Goal: Check status: Check status

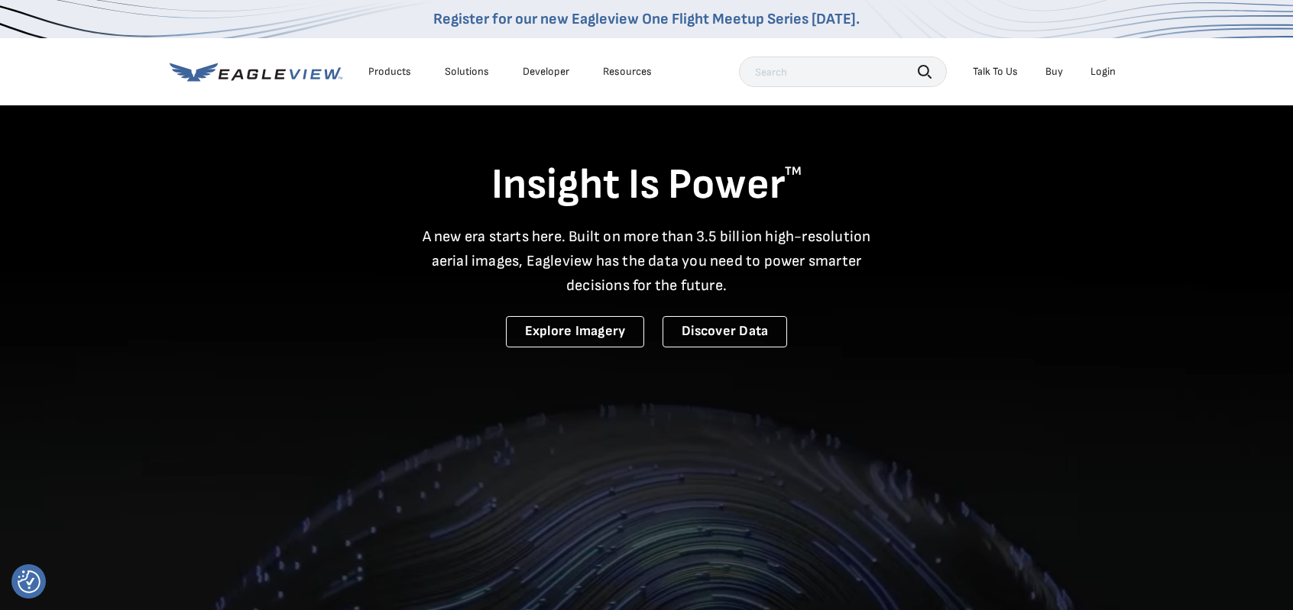
click at [1096, 76] on div "Login" at bounding box center [1102, 72] width 25 height 14
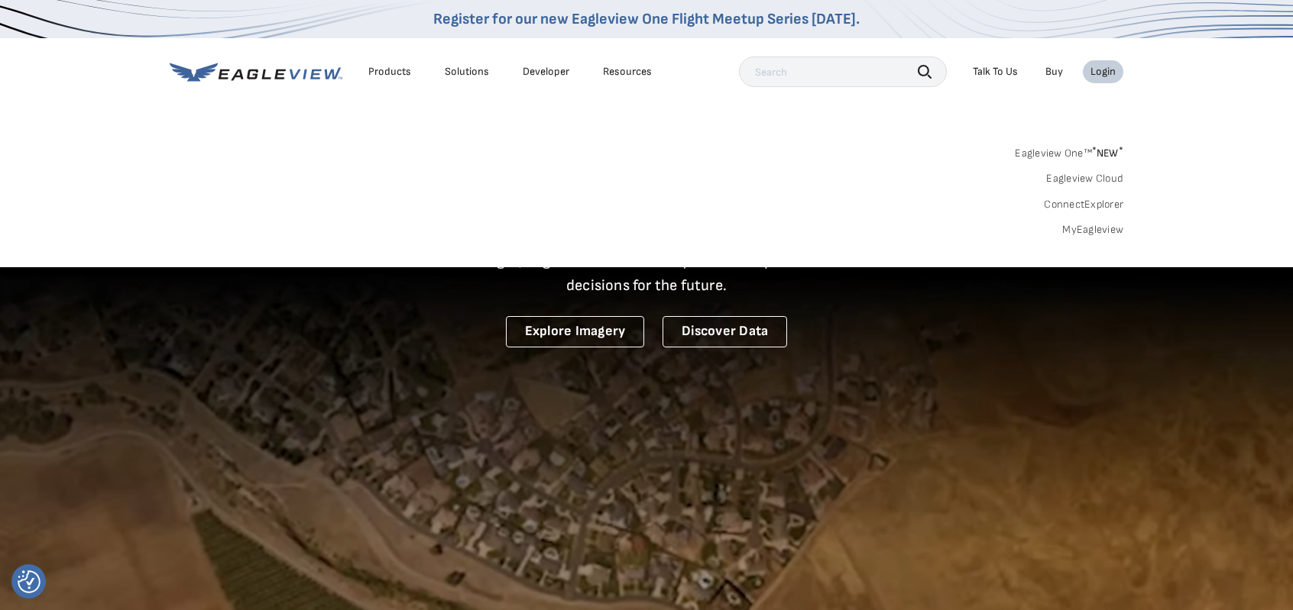
click at [1059, 154] on link "Eagleview One™ * NEW *" at bounding box center [1069, 151] width 108 height 18
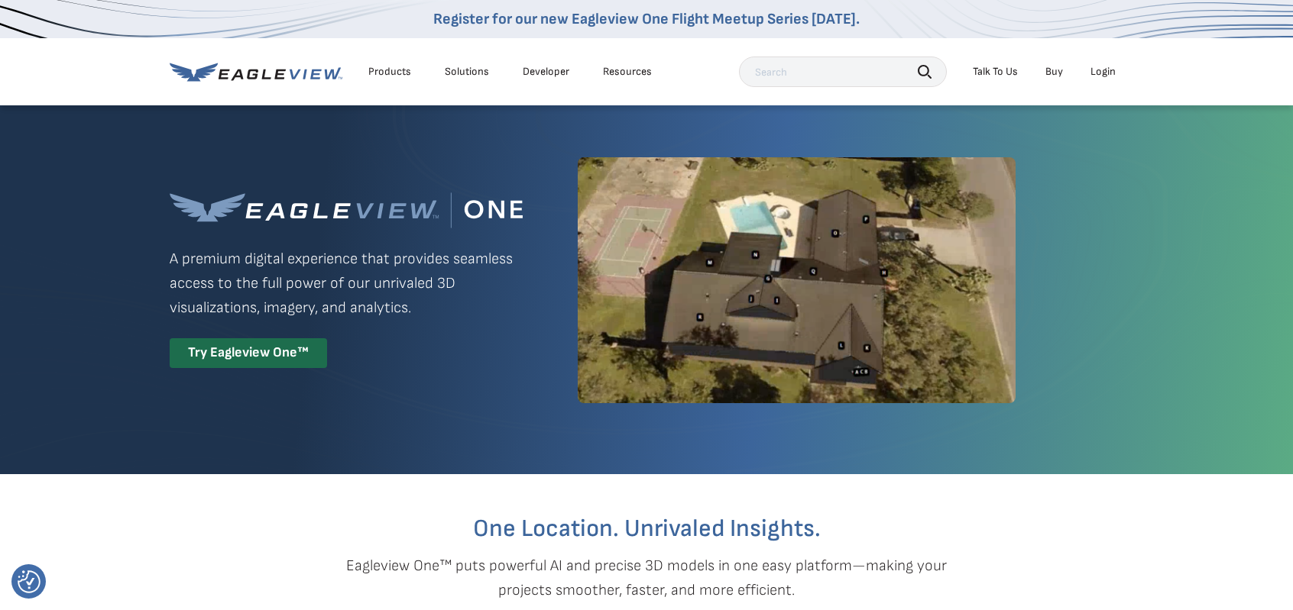
click at [1109, 66] on div "Login" at bounding box center [1102, 72] width 25 height 14
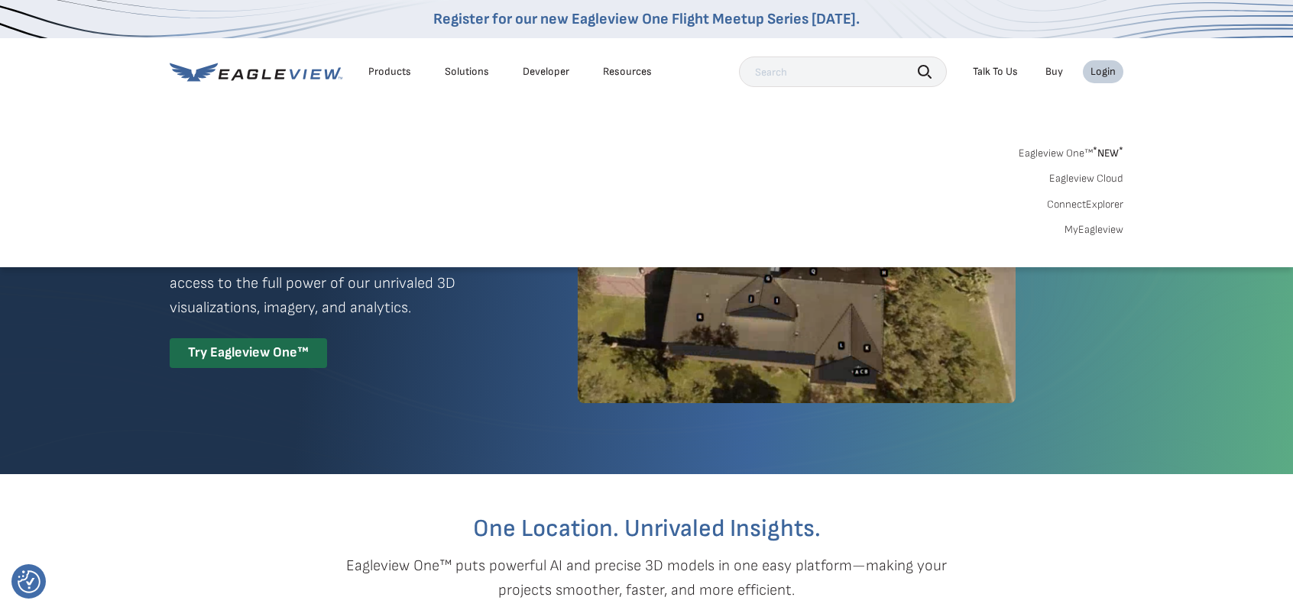
click at [1079, 232] on link "MyEagleview" at bounding box center [1093, 230] width 59 height 14
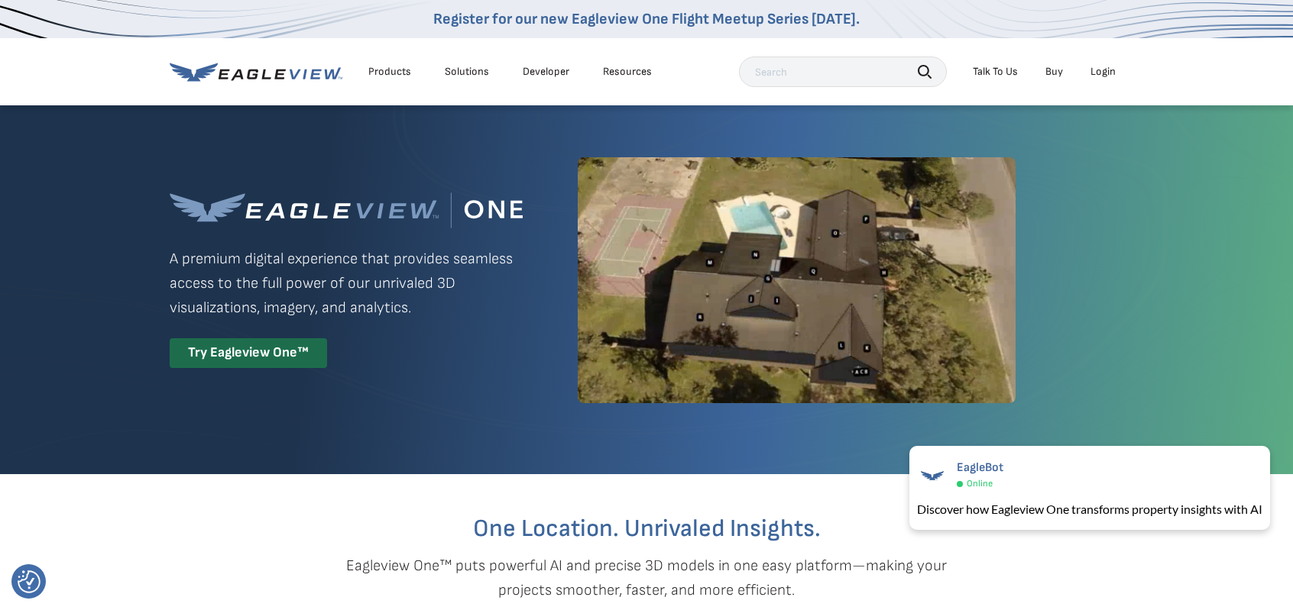
click at [1105, 76] on div "Login" at bounding box center [1102, 72] width 25 height 14
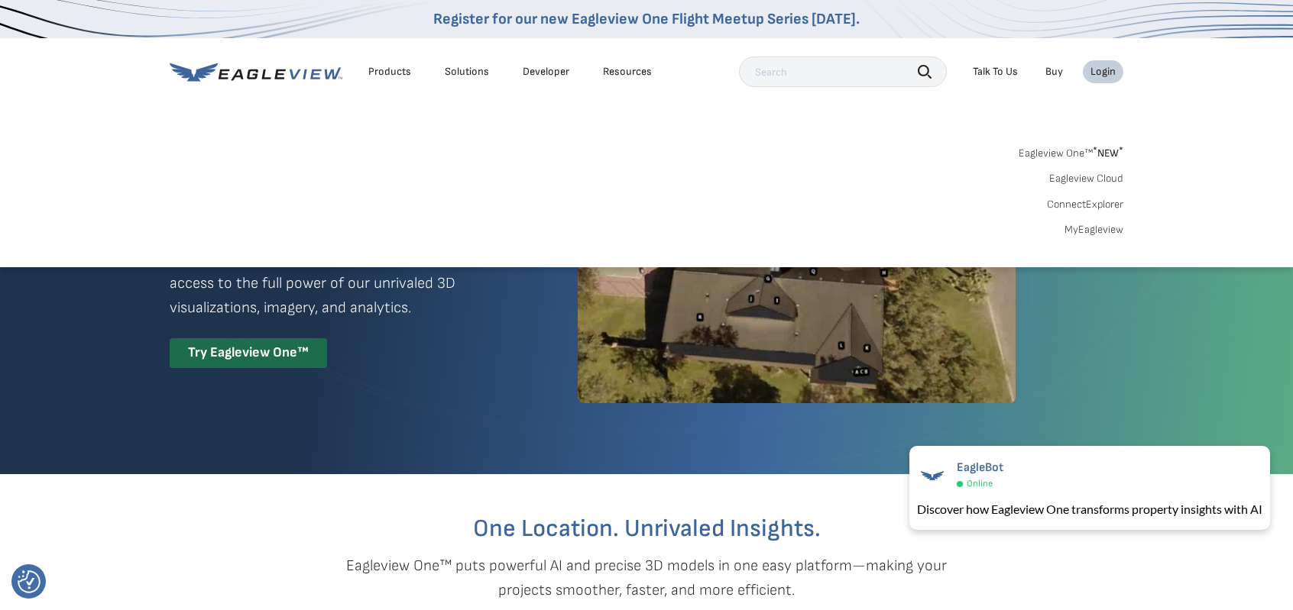
click at [1063, 149] on link "Eagleview One™ * NEW *" at bounding box center [1070, 151] width 105 height 18
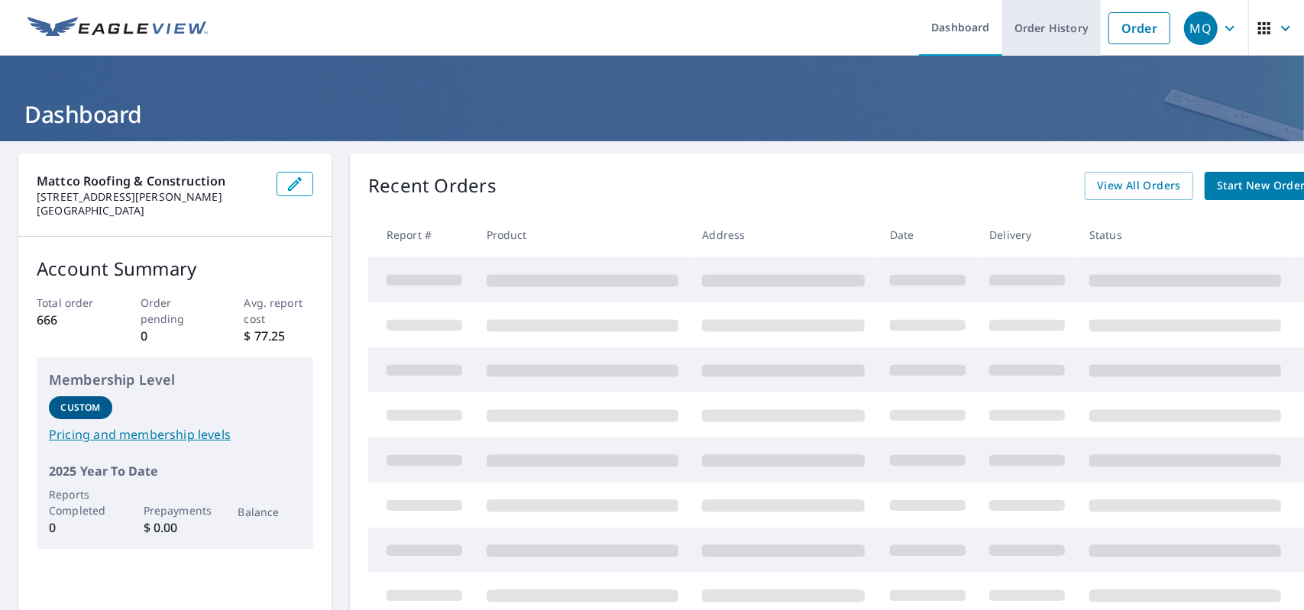
click at [1016, 30] on link "Order History" at bounding box center [1051, 28] width 99 height 56
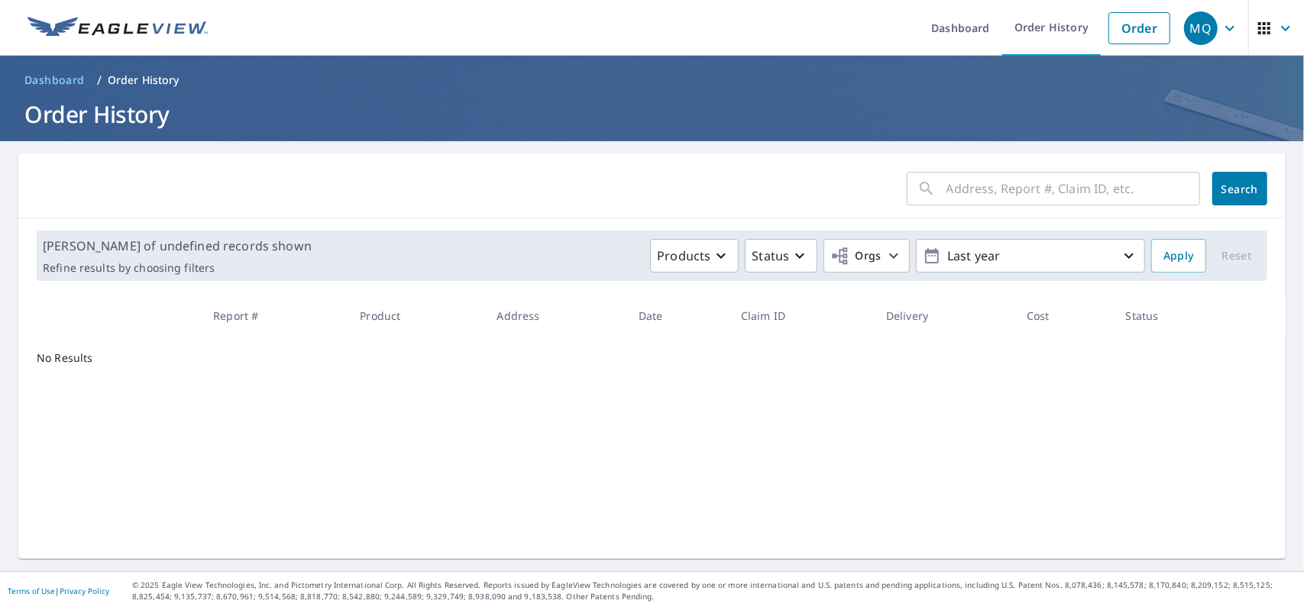
click at [1028, 190] on input "text" at bounding box center [1074, 188] width 254 height 43
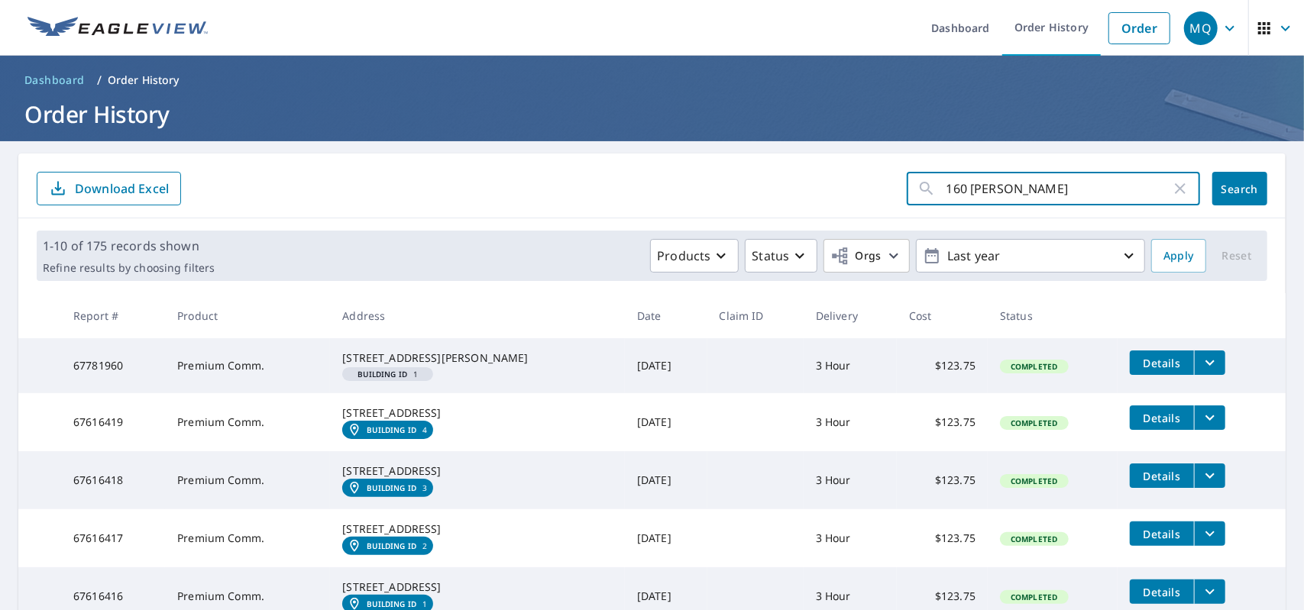
type input "160 [PERSON_NAME]"
click at [1212, 193] on button "Search" at bounding box center [1239, 189] width 55 height 34
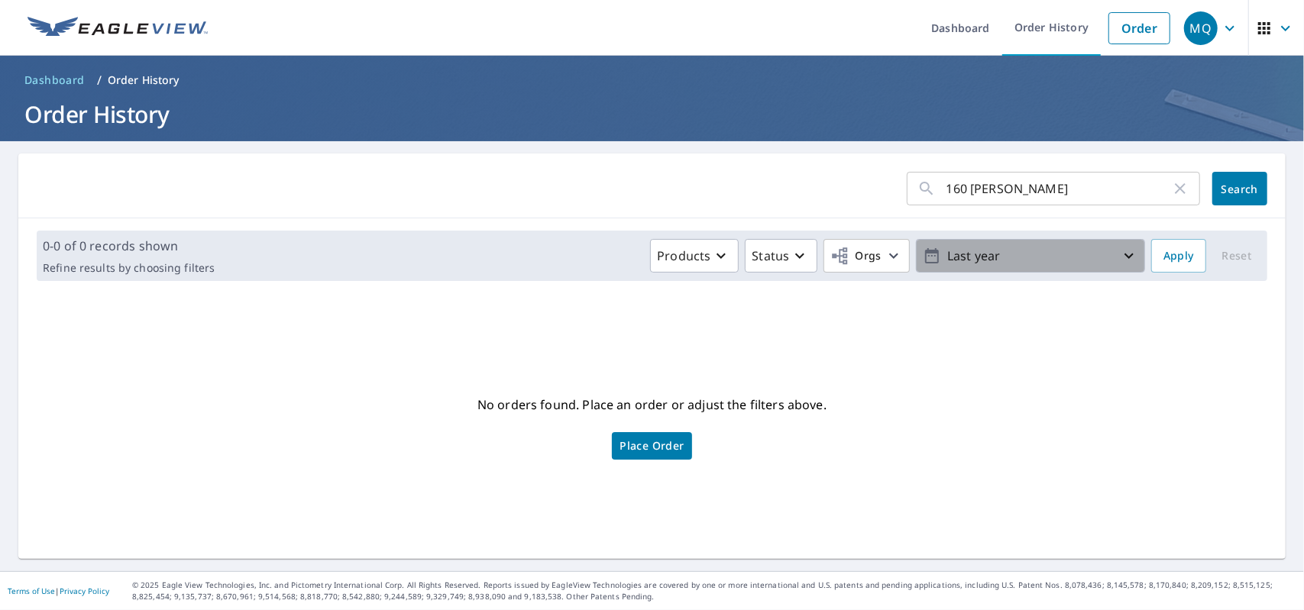
click at [1002, 259] on p "Last year" at bounding box center [1030, 256] width 179 height 27
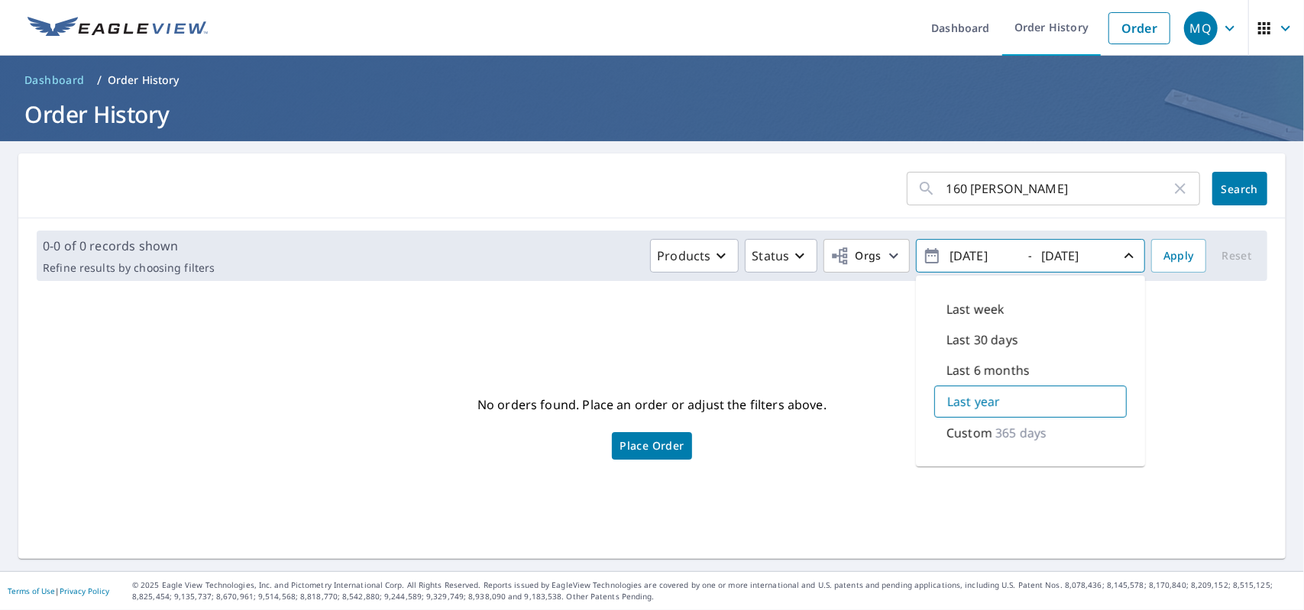
click at [978, 441] on p "Custom" at bounding box center [970, 433] width 46 height 18
click at [925, 256] on icon "button" at bounding box center [932, 255] width 14 height 15
click at [926, 256] on icon "button" at bounding box center [932, 256] width 18 height 18
click at [966, 253] on input "2024/10/09" at bounding box center [982, 256] width 75 height 24
click at [992, 255] on input "2024/10/09" at bounding box center [982, 256] width 75 height 24
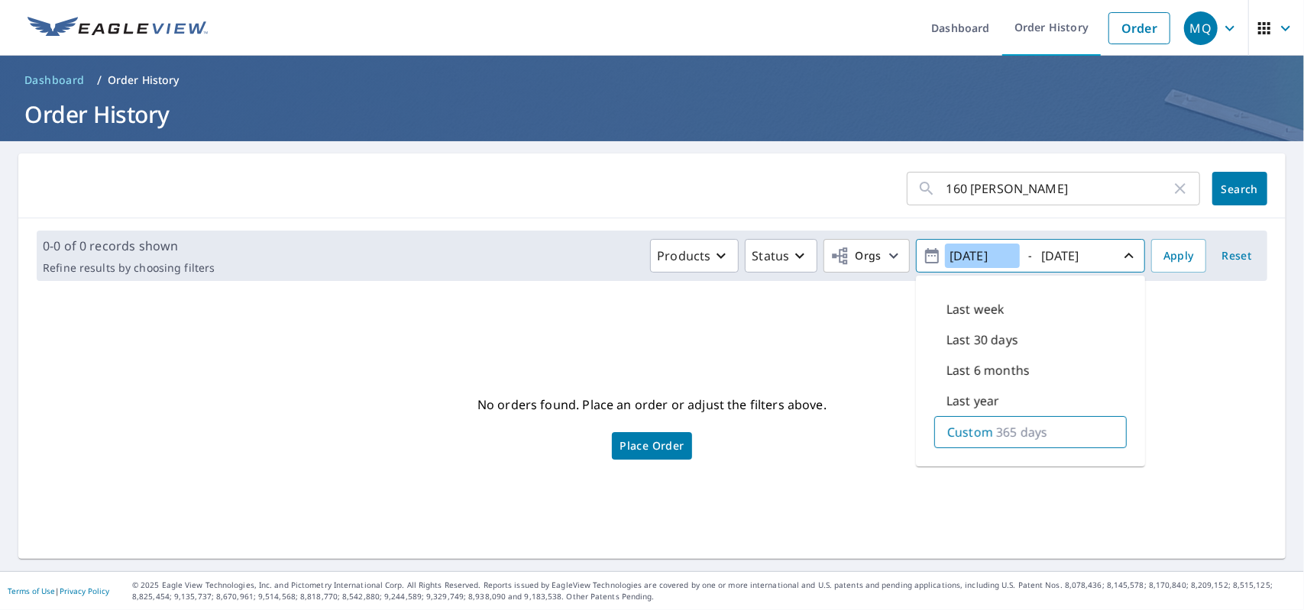
click at [969, 254] on input "2024/10/09" at bounding box center [982, 256] width 75 height 24
type input "2023/10/09"
click at [1057, 261] on input "2025/10/09" at bounding box center [1074, 256] width 75 height 24
type input "2024/10/09"
click at [964, 257] on input "2023/10/09" at bounding box center [982, 256] width 75 height 24
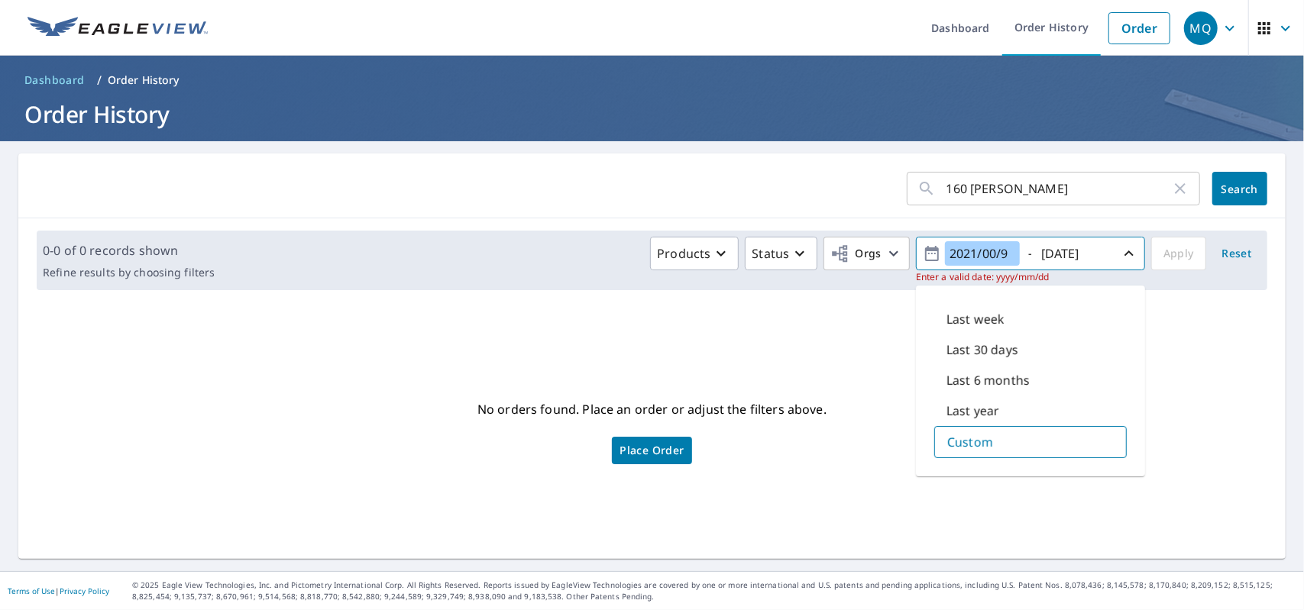
type input "2021/00/9"
click at [1057, 254] on input "2024/10/09" at bounding box center [1074, 253] width 75 height 24
type input "2023/10/09"
click at [1164, 279] on div "Products Status Orgs 2021/00/9 - 2023/10/09 Enter a valid date: yyyy/mm/dd Last…" at bounding box center [741, 260] width 1040 height 47
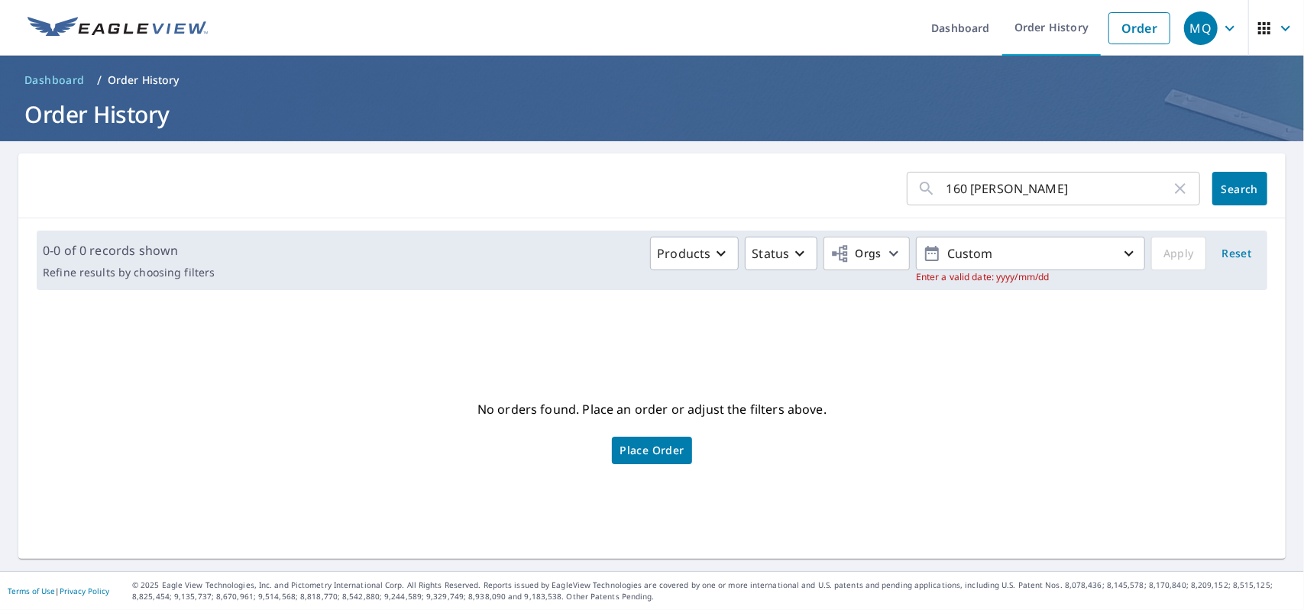
click at [1225, 196] on button "Search" at bounding box center [1239, 189] width 55 height 34
click at [989, 253] on p "Custom" at bounding box center [1030, 254] width 179 height 27
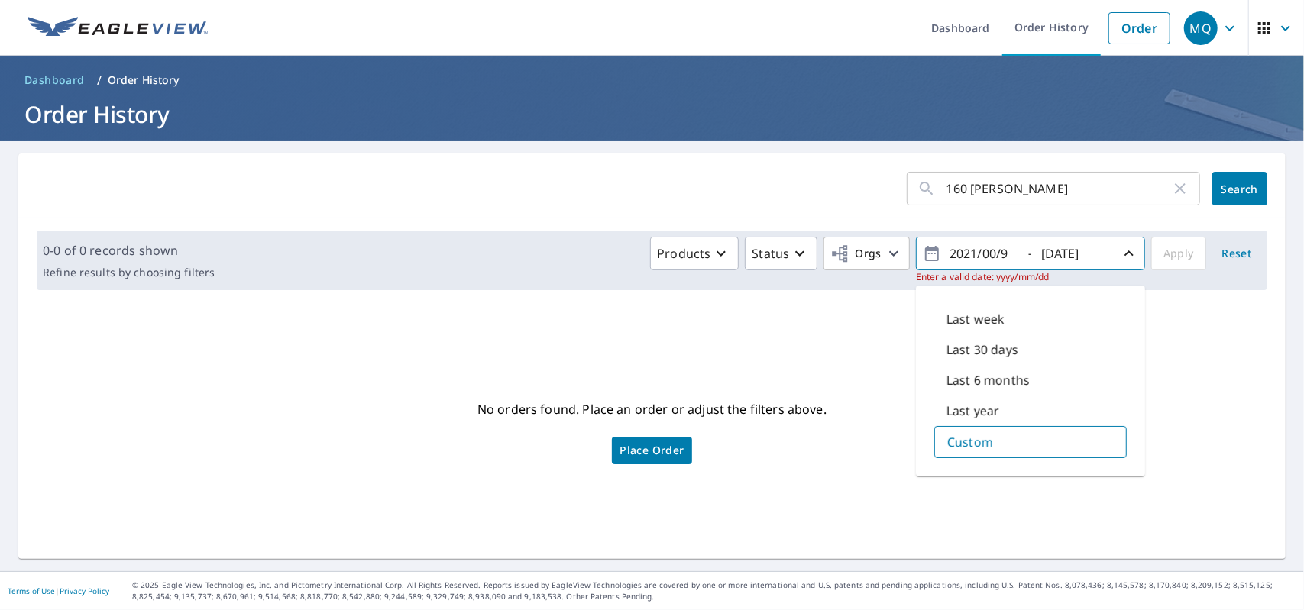
click at [963, 455] on div "Custom" at bounding box center [1030, 442] width 193 height 32
click at [969, 250] on input "2021/00/9" at bounding box center [982, 253] width 75 height 24
click at [982, 253] on input "2022/00/9" at bounding box center [982, 253] width 75 height 24
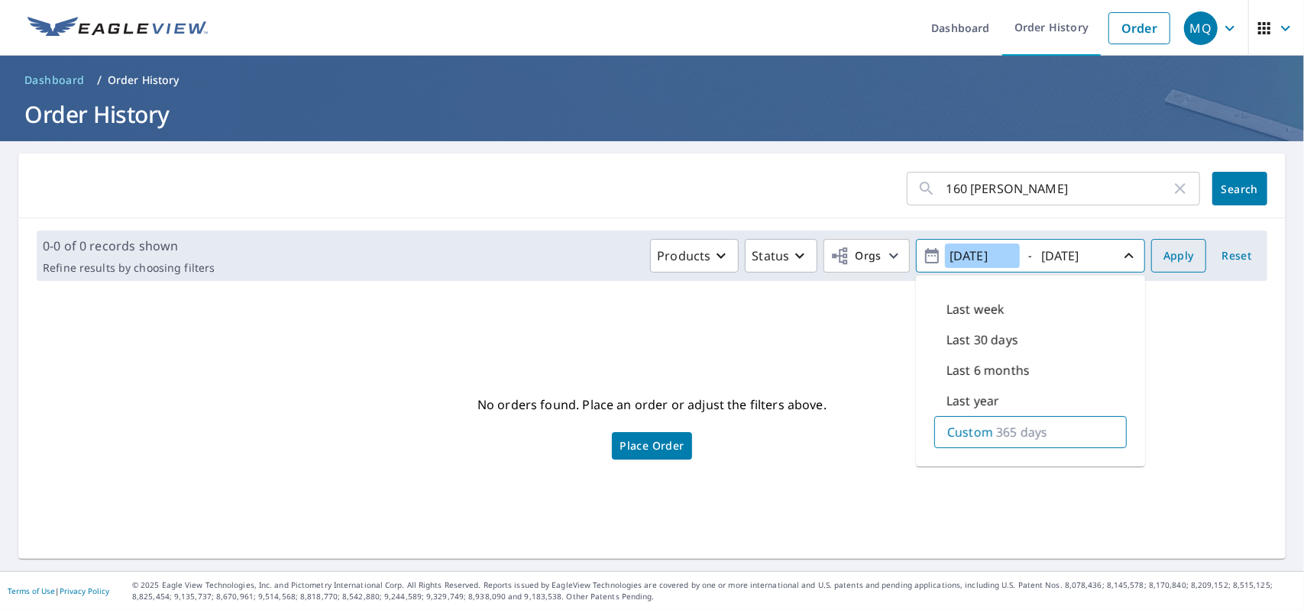
type input "2022/10/9"
click at [1176, 258] on span "Apply" at bounding box center [1178, 256] width 31 height 19
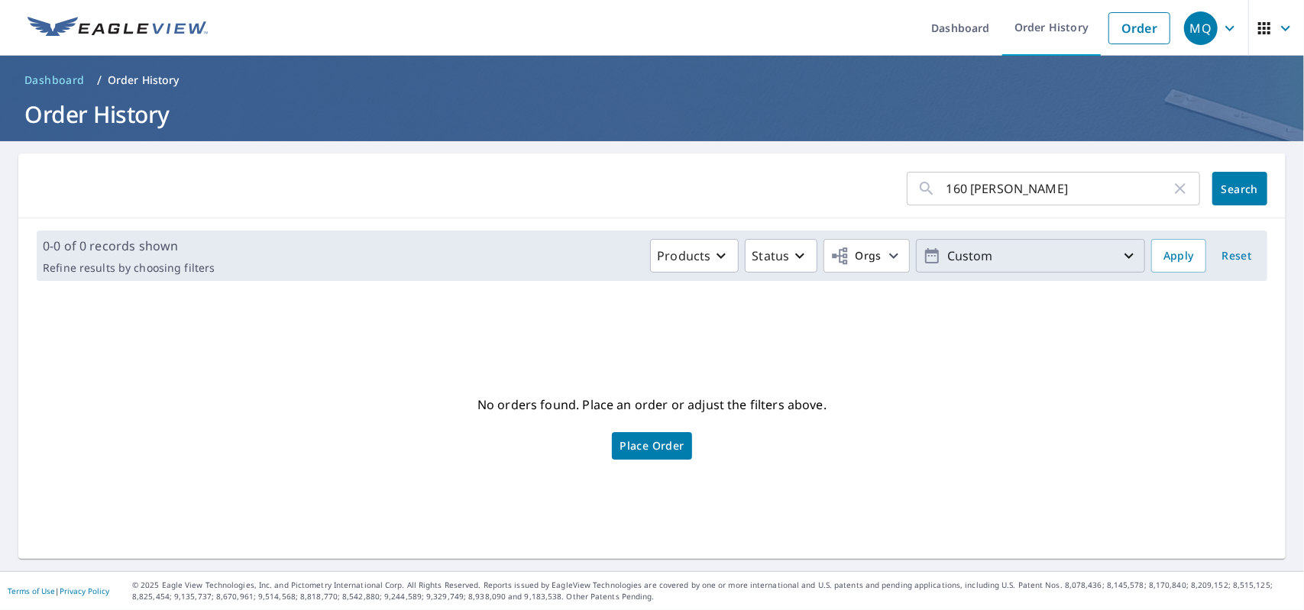
click at [1070, 255] on p "Custom" at bounding box center [1030, 256] width 179 height 27
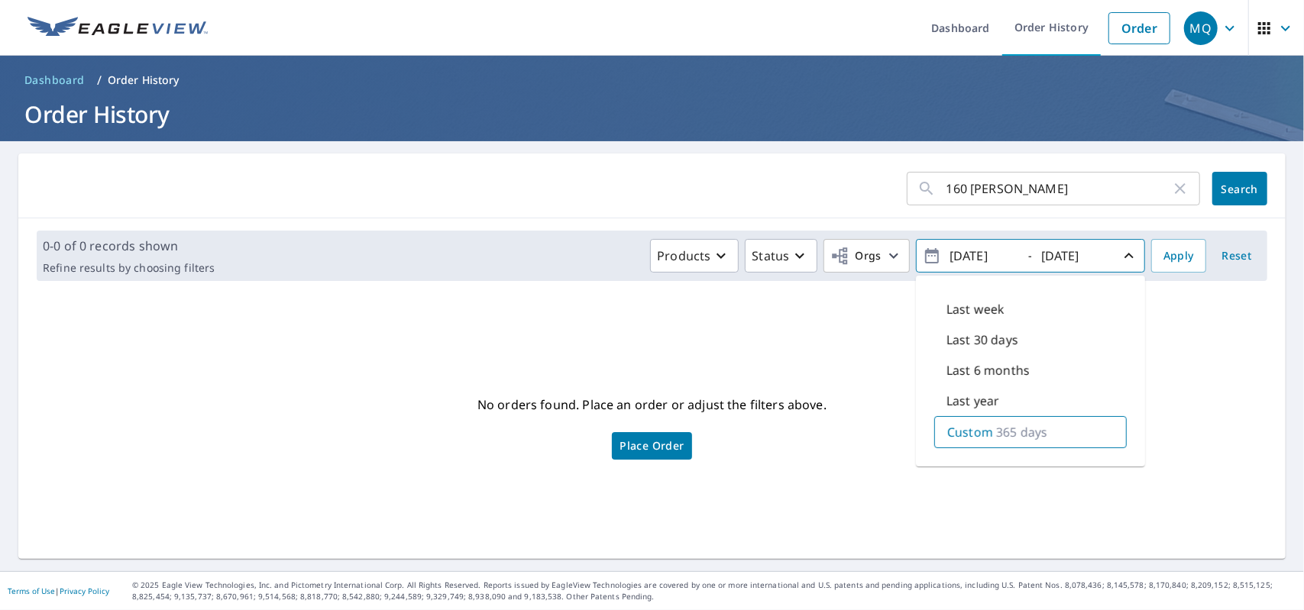
click at [1018, 433] on p "365 days" at bounding box center [1021, 432] width 51 height 18
click at [1120, 255] on icon "button" at bounding box center [1129, 256] width 18 height 18
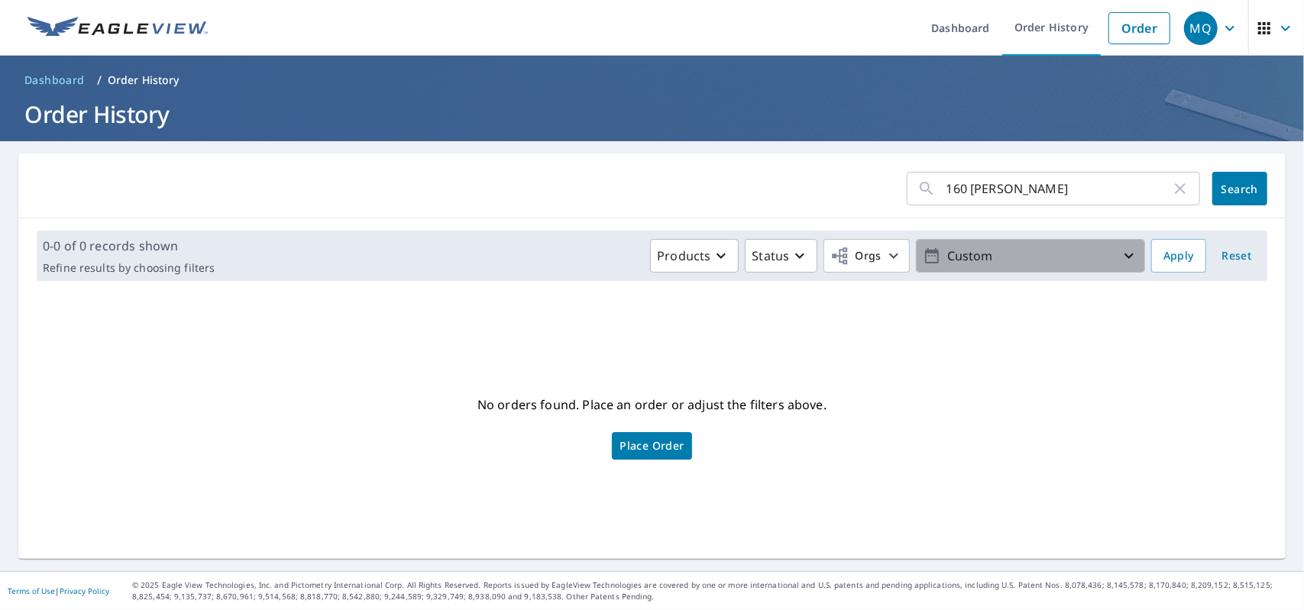
click at [1120, 257] on icon "button" at bounding box center [1129, 256] width 18 height 18
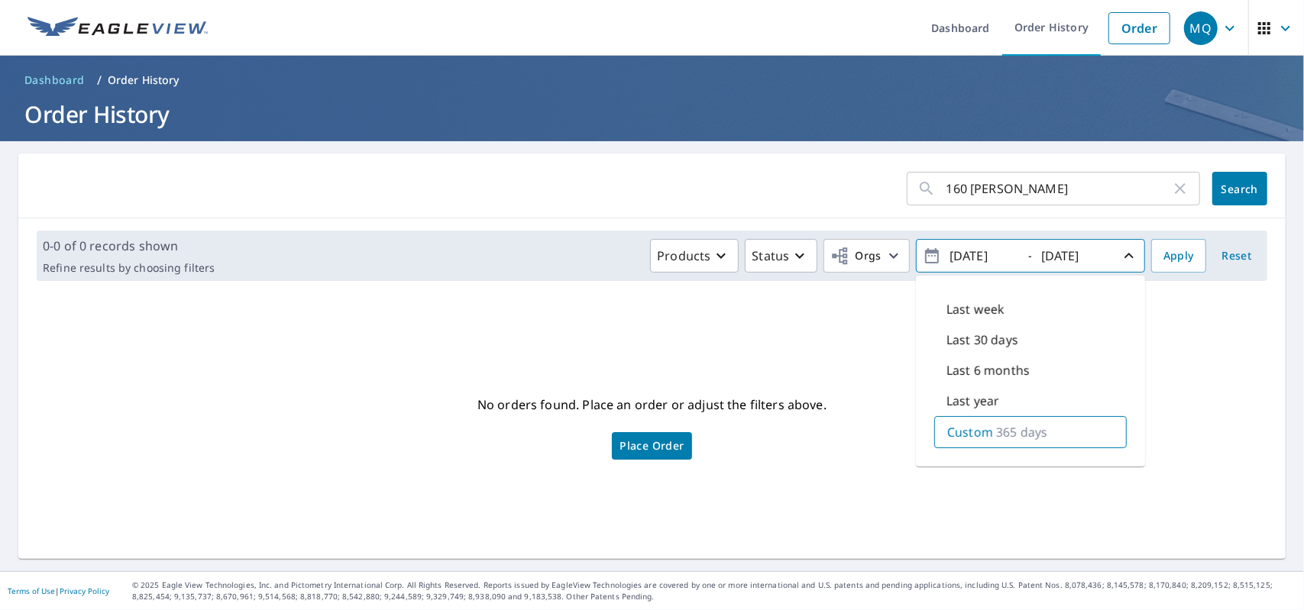
click at [1019, 432] on p "365 days" at bounding box center [1021, 432] width 51 height 18
click at [966, 256] on input "2022/10/9" at bounding box center [982, 256] width 75 height 24
click at [990, 254] on input "2023/10/9" at bounding box center [982, 256] width 75 height 24
click at [989, 254] on input "2023/10/9" at bounding box center [982, 256] width 75 height 24
type input "2023/01/9"
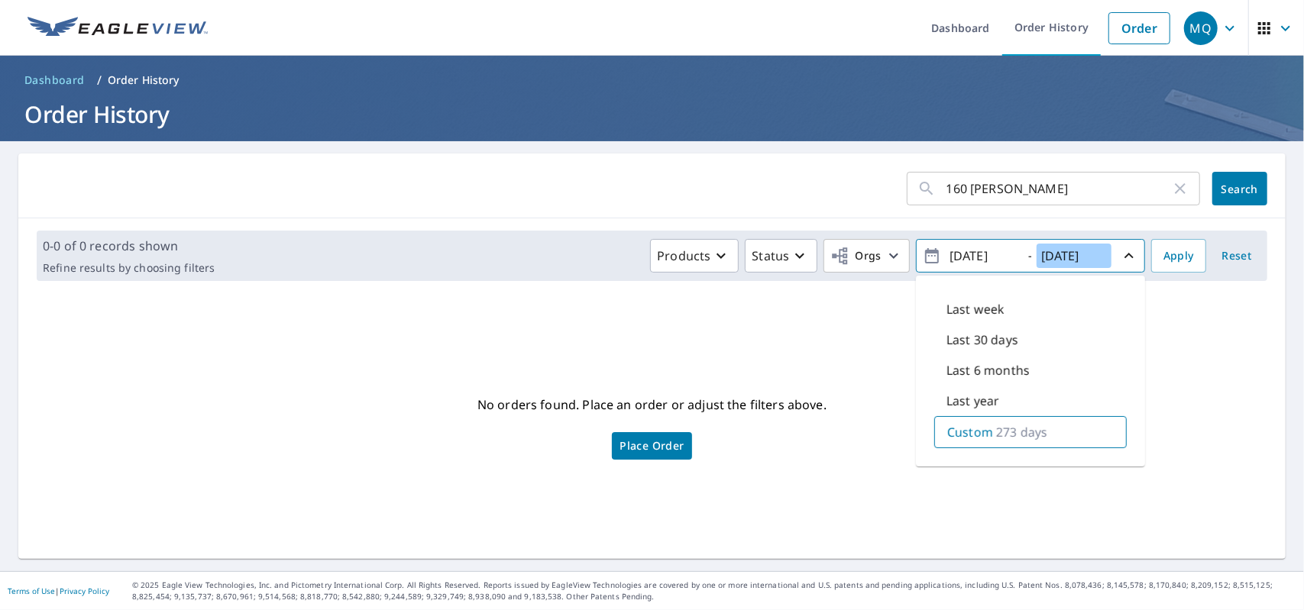
click at [1057, 257] on input "2023/10/09" at bounding box center [1074, 256] width 75 height 24
click at [1076, 254] on input "2024/10/09" at bounding box center [1074, 256] width 75 height 24
type input "2024/01/09"
click at [1163, 253] on span "Apply" at bounding box center [1178, 256] width 31 height 19
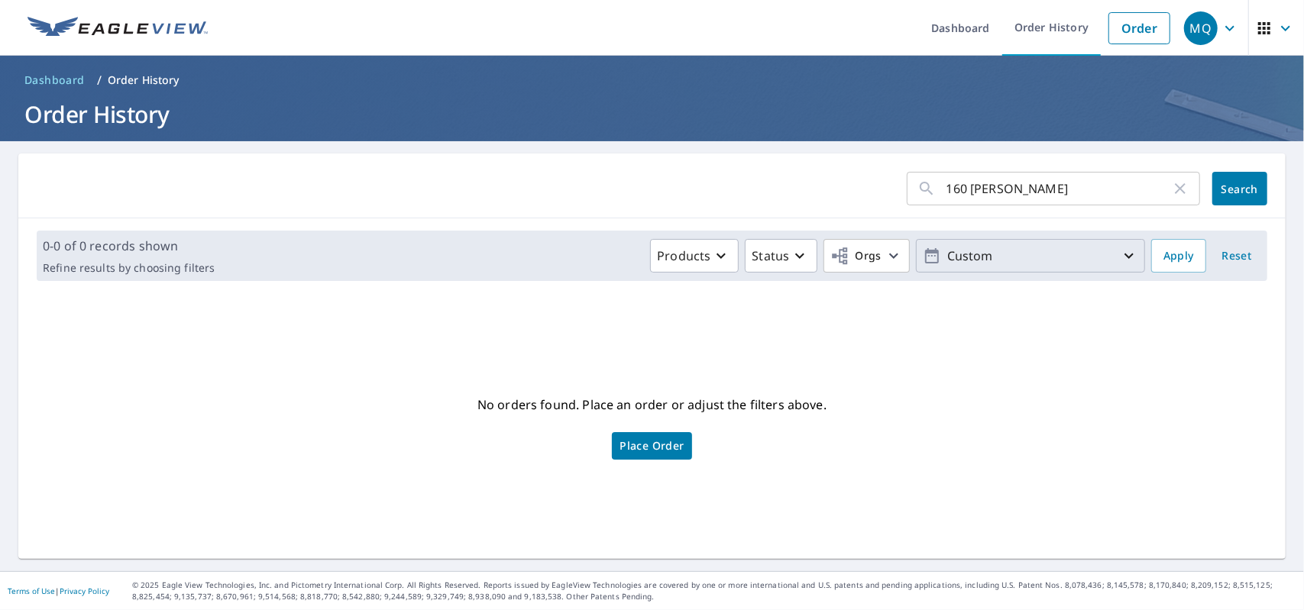
click at [1016, 252] on p "Custom" at bounding box center [1030, 256] width 179 height 27
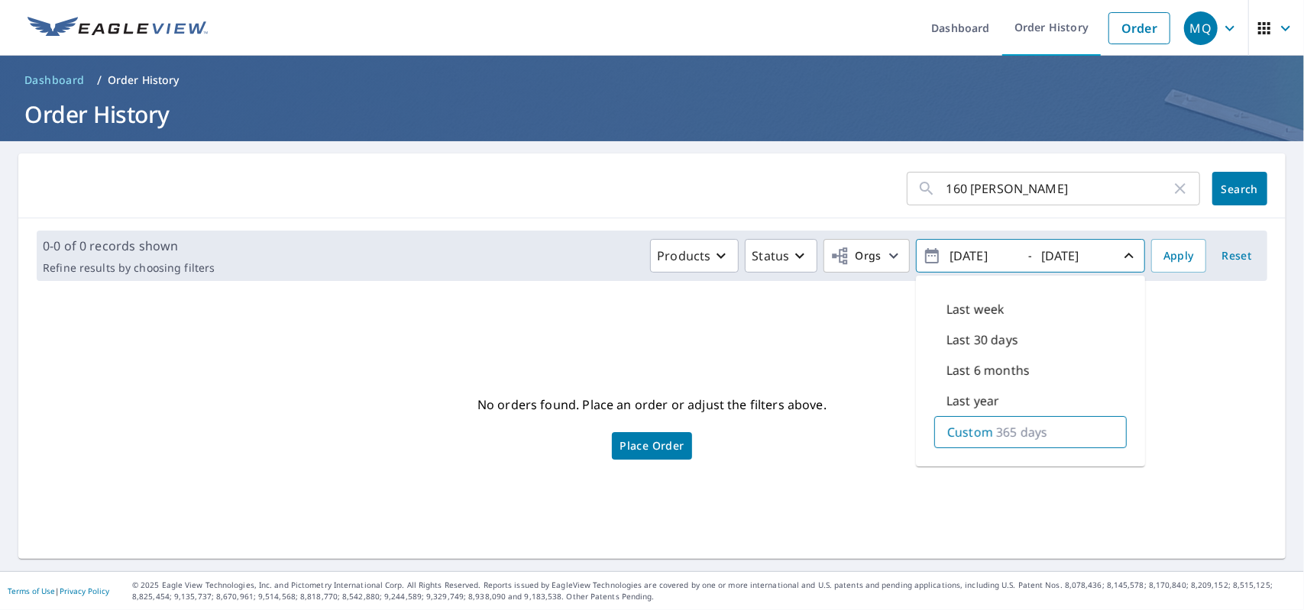
click at [973, 431] on p "Custom" at bounding box center [970, 432] width 46 height 18
click at [1219, 256] on span "Reset" at bounding box center [1236, 256] width 37 height 19
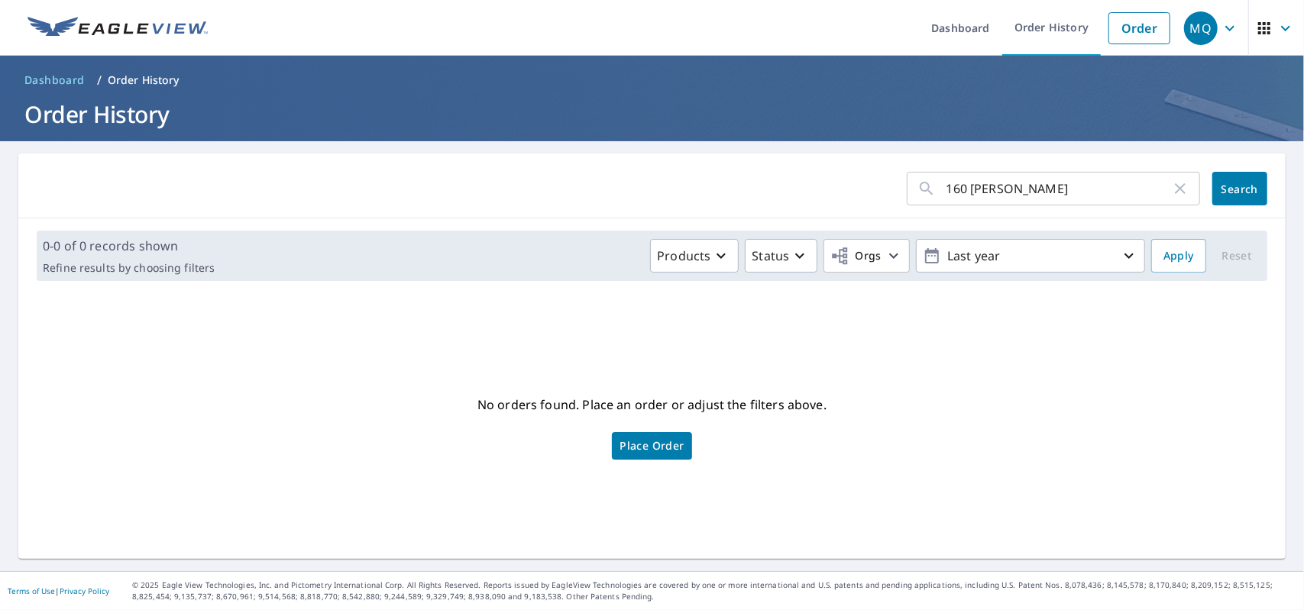
click at [1008, 195] on input "160 ross" at bounding box center [1059, 188] width 225 height 43
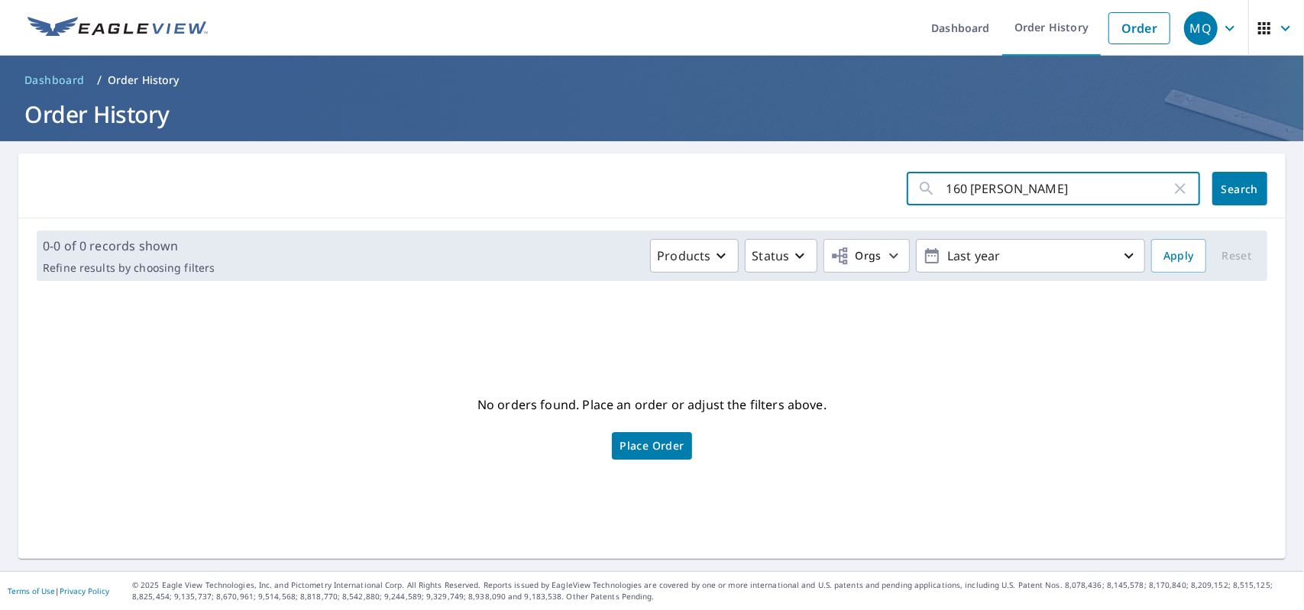
click at [1172, 196] on icon "button" at bounding box center [1180, 189] width 18 height 18
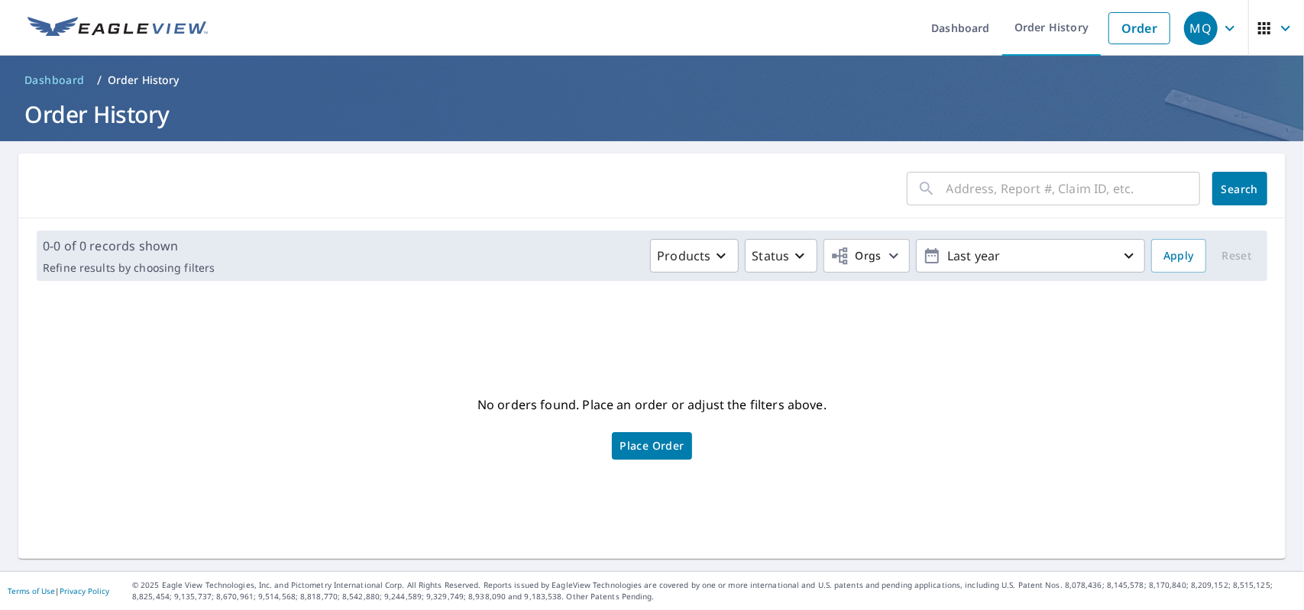
click at [1103, 198] on input "text" at bounding box center [1074, 188] width 254 height 43
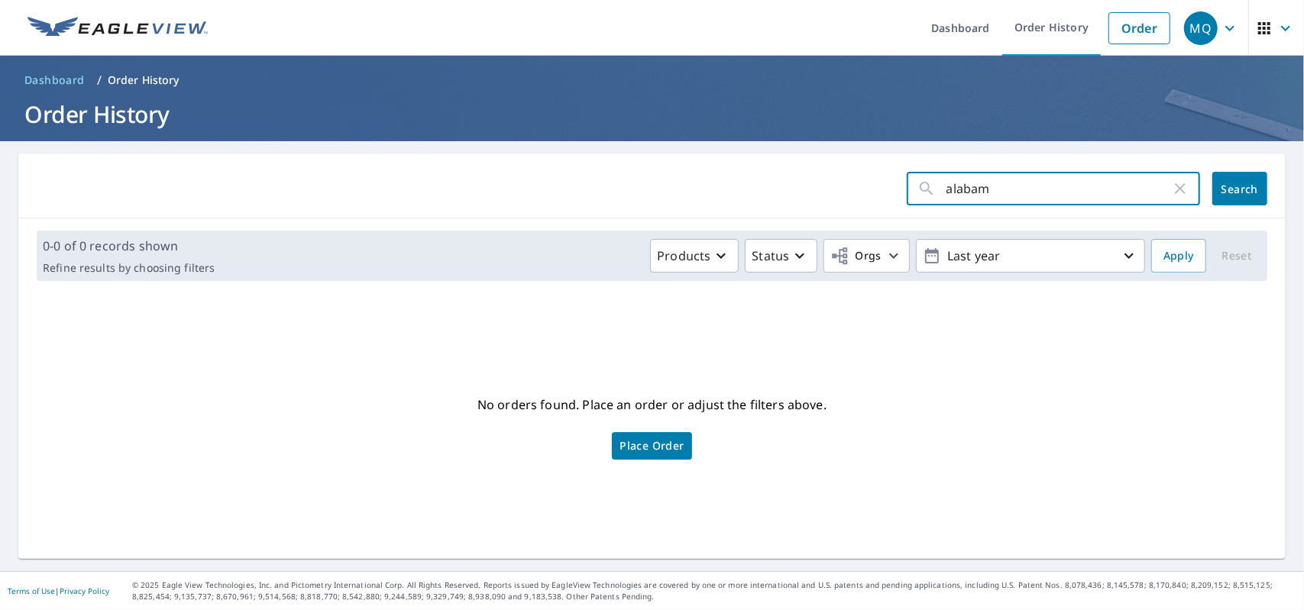
type input "alabama"
click button "Search" at bounding box center [1239, 189] width 55 height 34
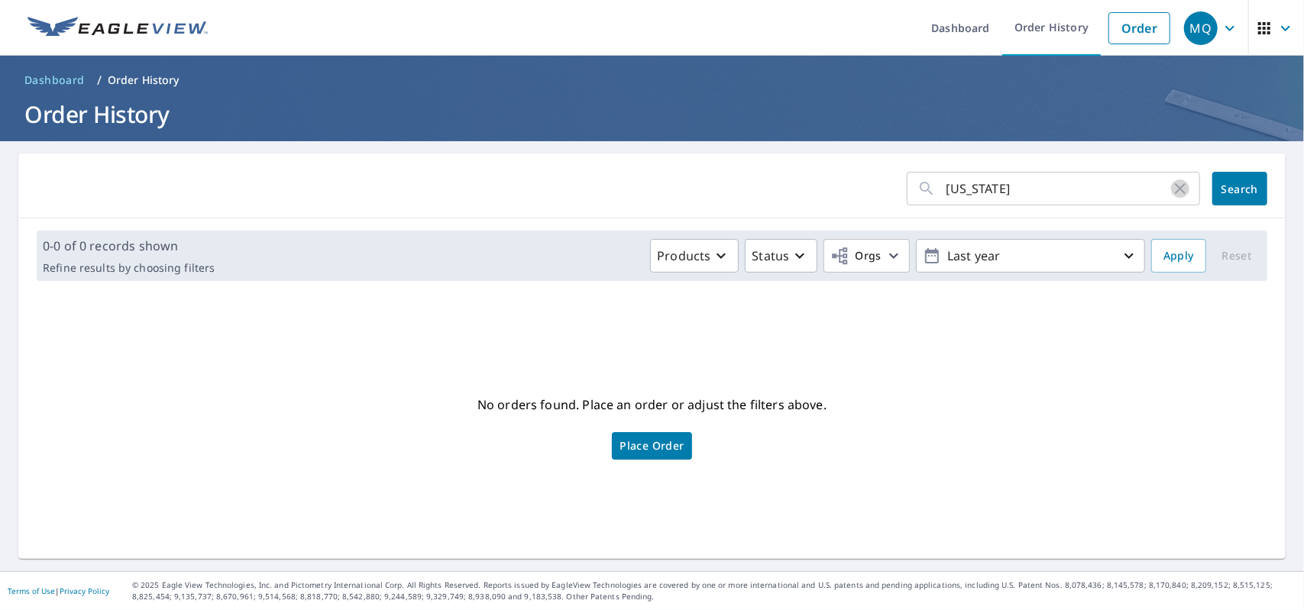
click at [1171, 196] on icon "button" at bounding box center [1180, 189] width 18 height 18
click at [1017, 267] on p "Last year" at bounding box center [1030, 256] width 179 height 27
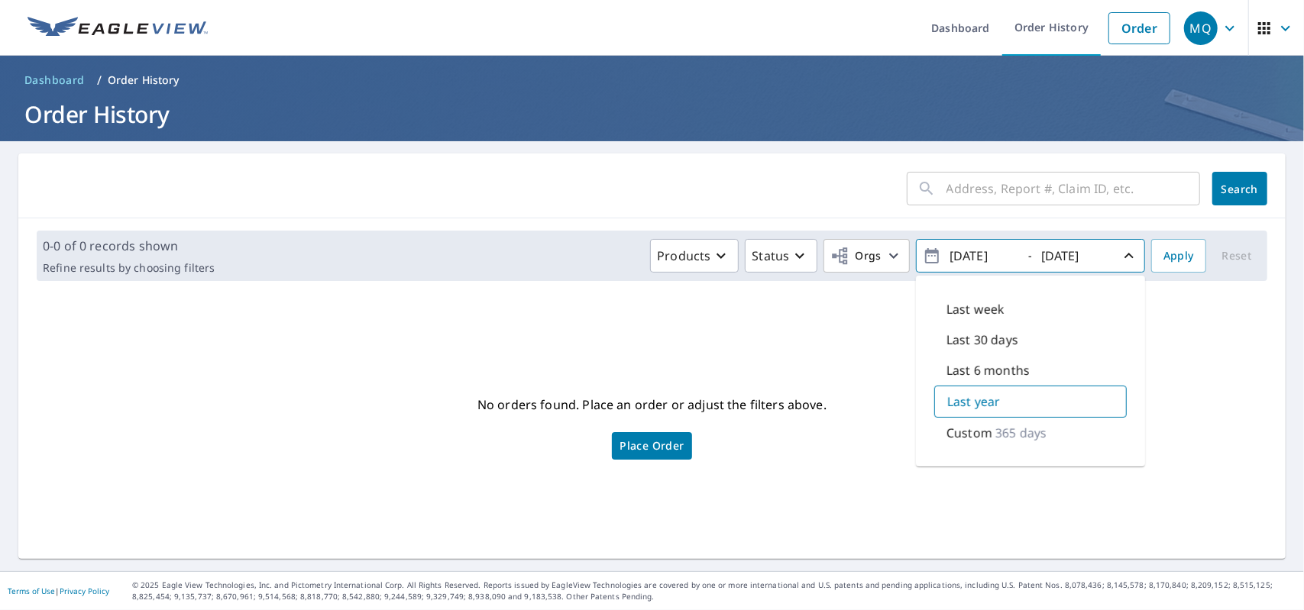
click at [995, 430] on p "365 days" at bounding box center [1020, 433] width 51 height 18
click at [967, 259] on input "2024/10/09" at bounding box center [982, 256] width 75 height 24
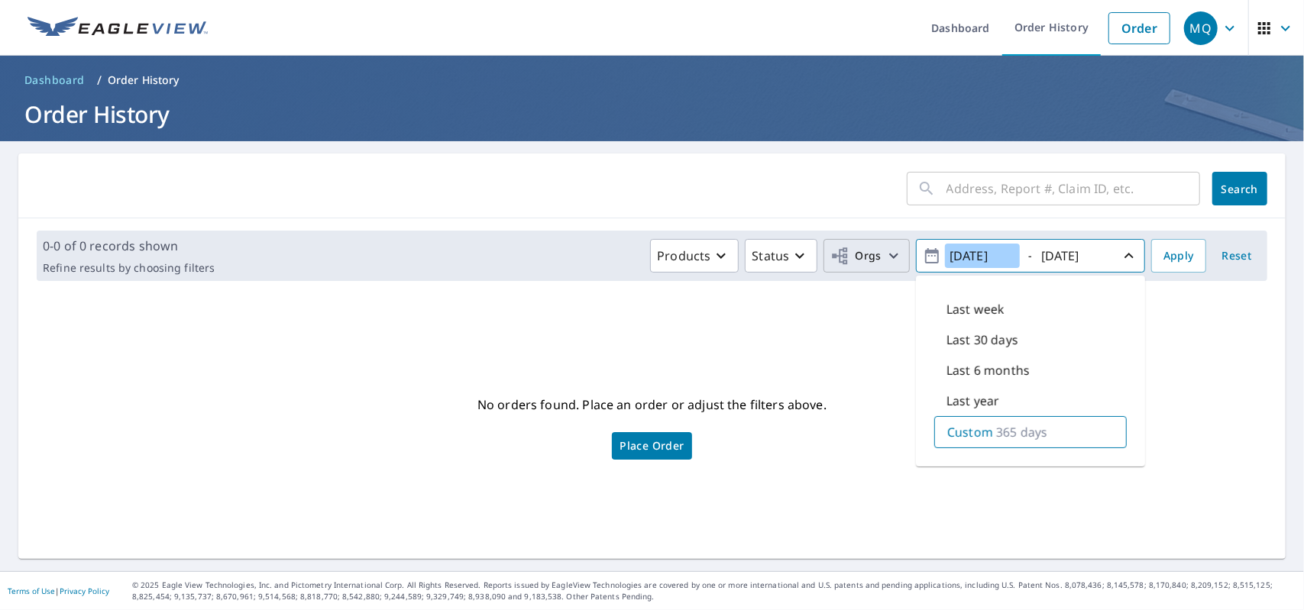
drag, startPoint x: 1002, startPoint y: 259, endPoint x: 895, endPoint y: 256, distance: 107.0
click at [895, 256] on div "Products Status Orgs 2024/10/09 - 2025/10/09 Last week Last 30 days Last 6 mont…" at bounding box center [683, 256] width 924 height 34
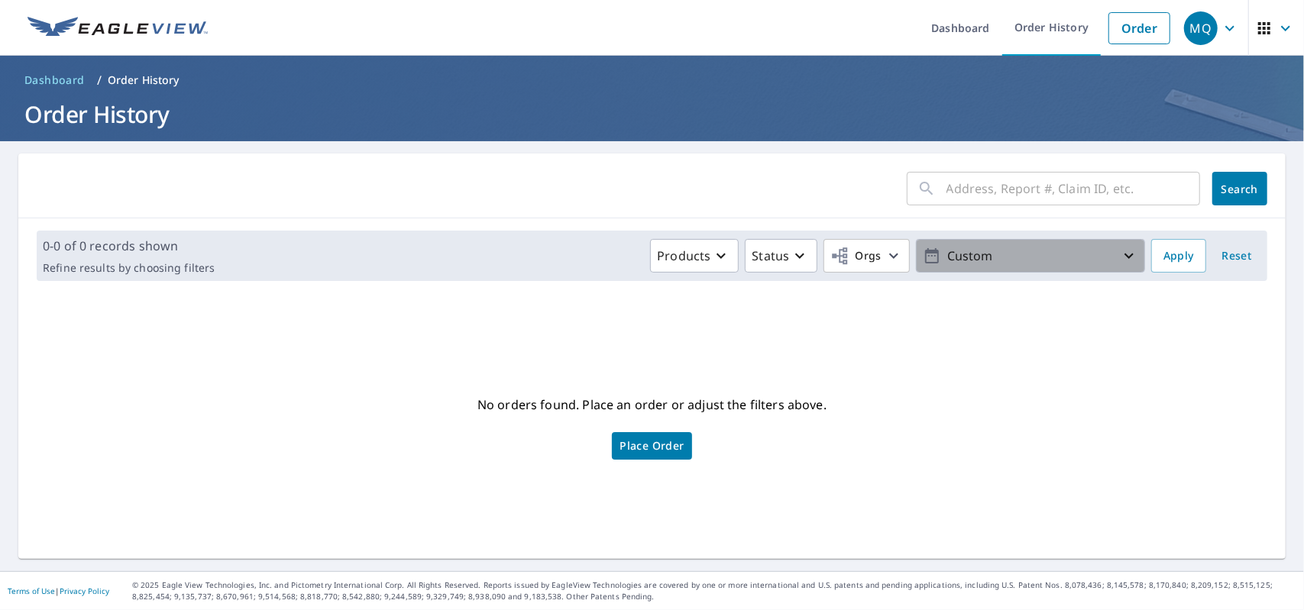
click at [1039, 245] on p "Custom" at bounding box center [1030, 256] width 179 height 27
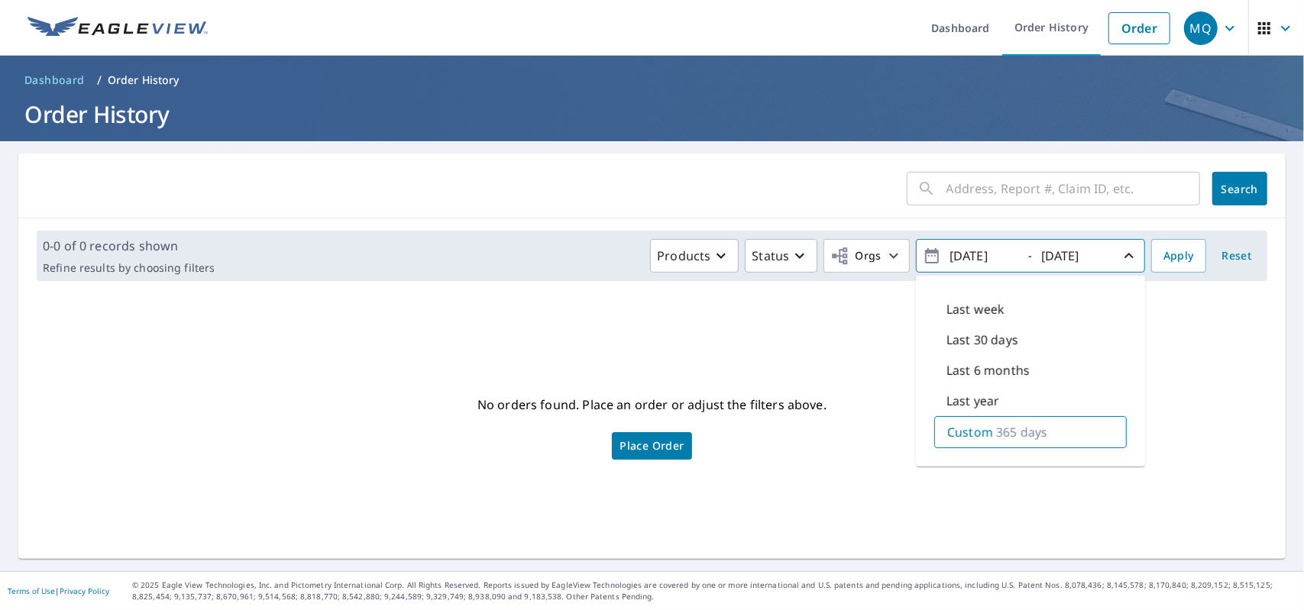
click at [969, 256] on input "2024/10/09" at bounding box center [982, 256] width 75 height 24
click at [982, 257] on input "2023/10/09" at bounding box center [982, 256] width 75 height 24
type input "2023/01/09"
click at [1054, 256] on input "2025/10/09" at bounding box center [1074, 256] width 75 height 24
click at [1057, 256] on input "2025/10/09" at bounding box center [1074, 256] width 75 height 24
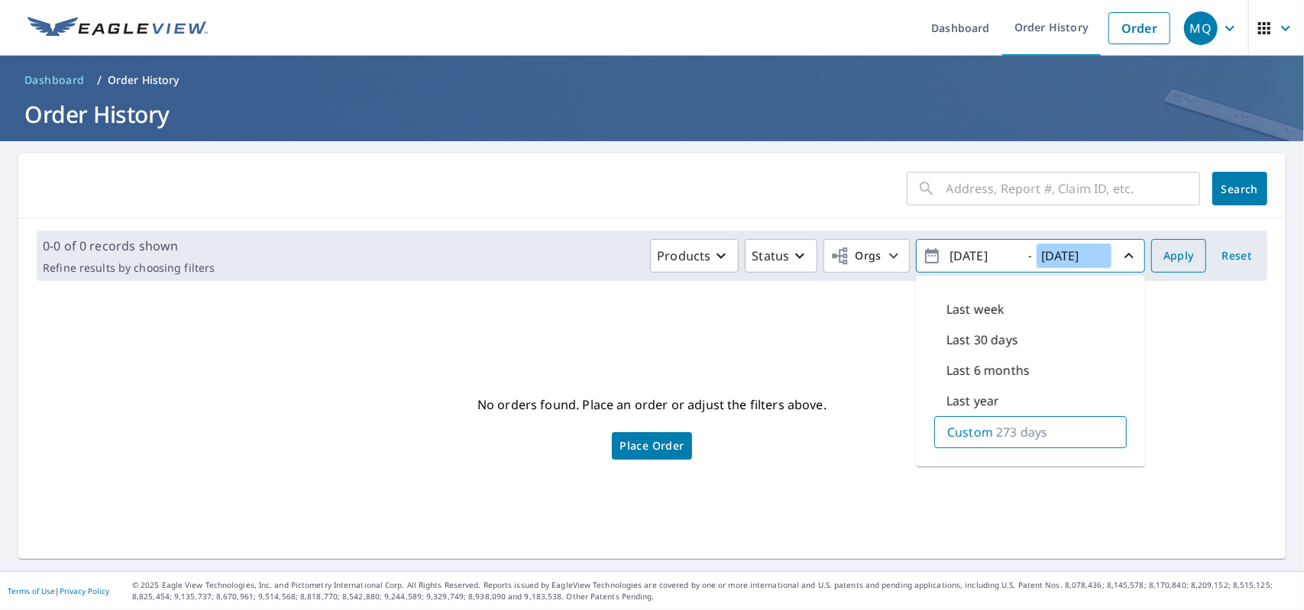
type input "2023/10/09"
click at [1163, 260] on span "Apply" at bounding box center [1178, 256] width 31 height 19
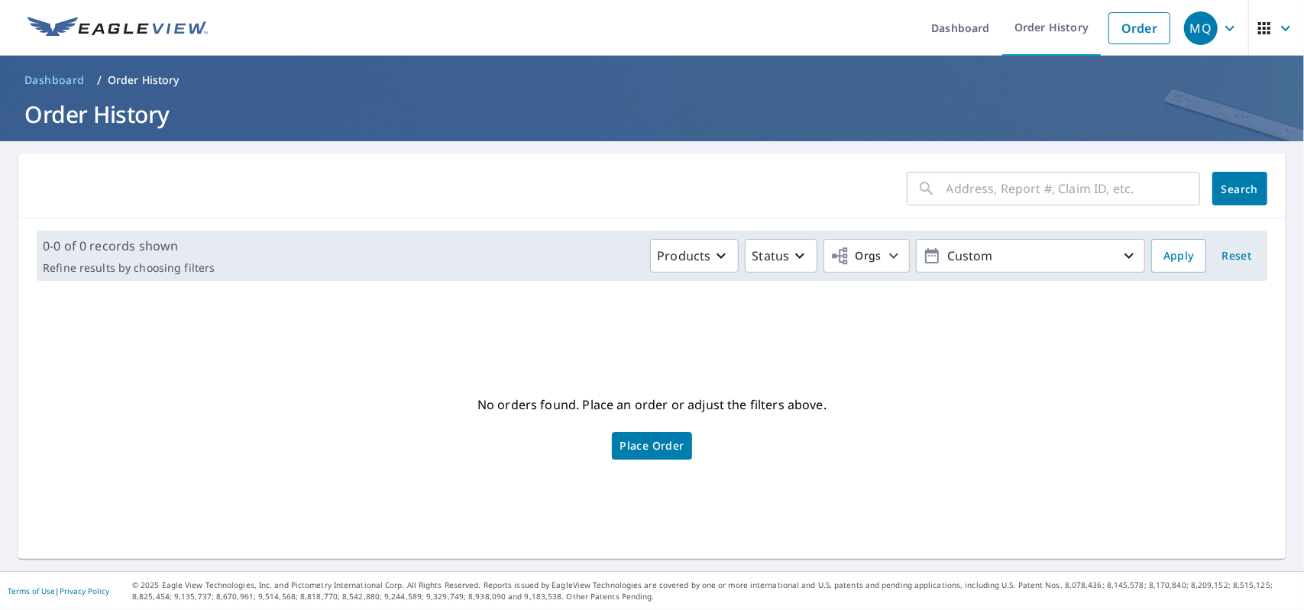
click at [442, 171] on div "​ Search" at bounding box center [651, 186] width 1267 height 65
click at [932, 359] on div "No orders found. Place an order or adjust the filters above. Place Order" at bounding box center [652, 426] width 1243 height 241
click at [761, 247] on p "Status" at bounding box center [770, 256] width 37 height 18
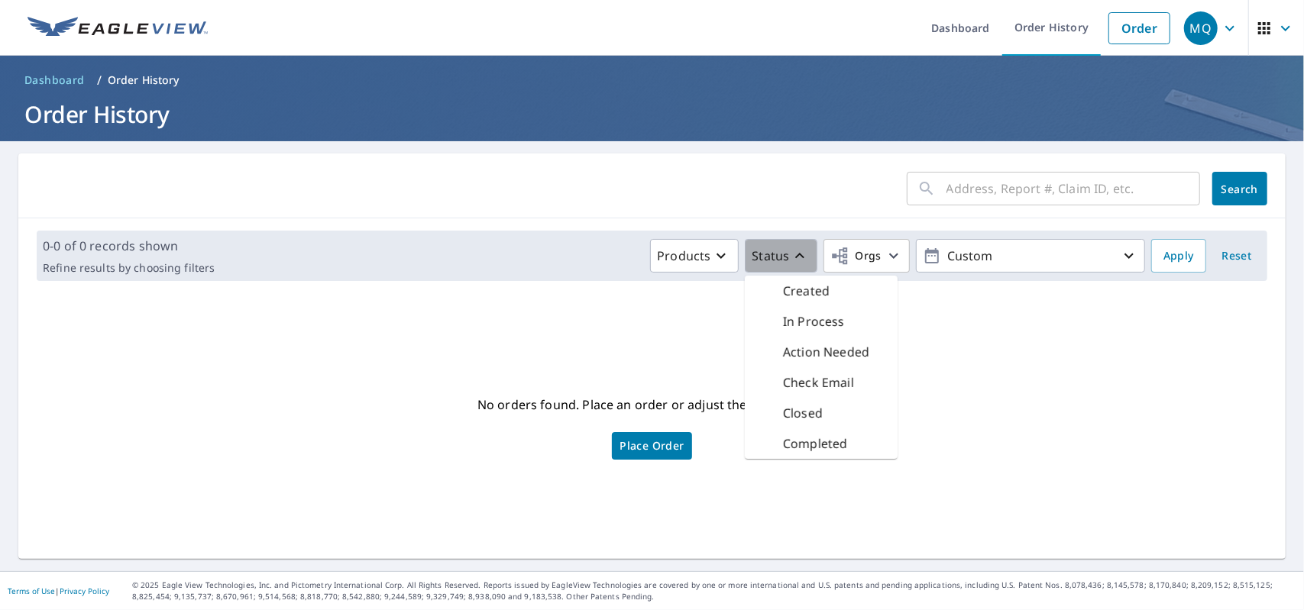
click at [764, 268] on button "Status" at bounding box center [781, 256] width 73 height 34
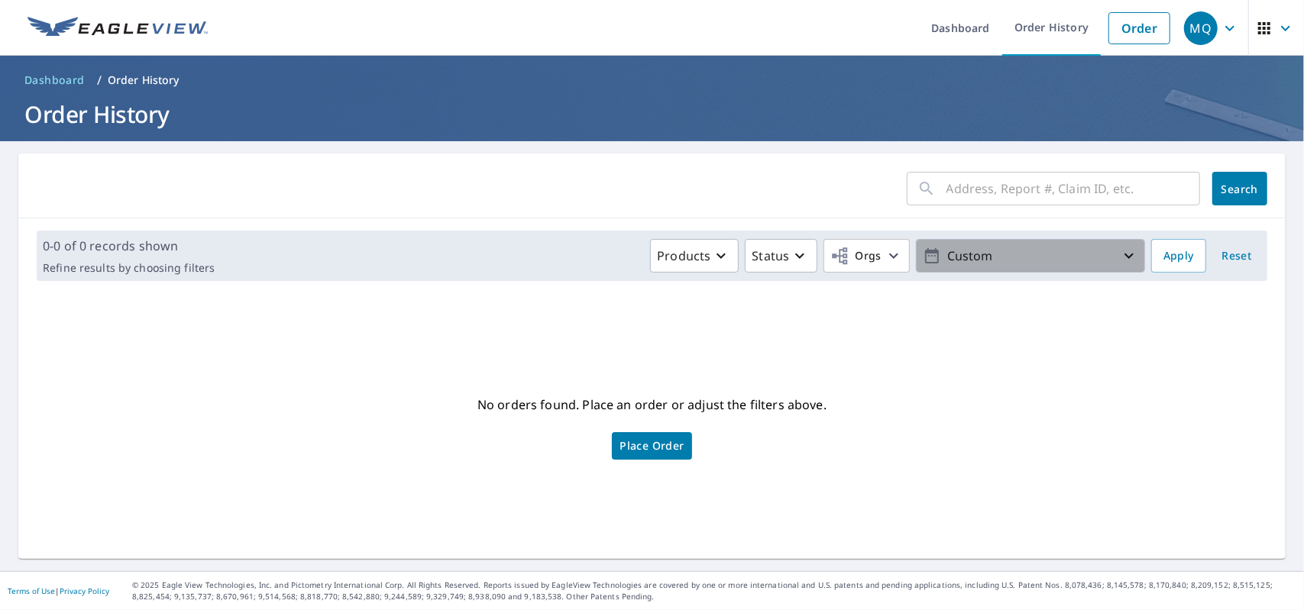
click at [1019, 259] on p "Custom" at bounding box center [1030, 256] width 179 height 27
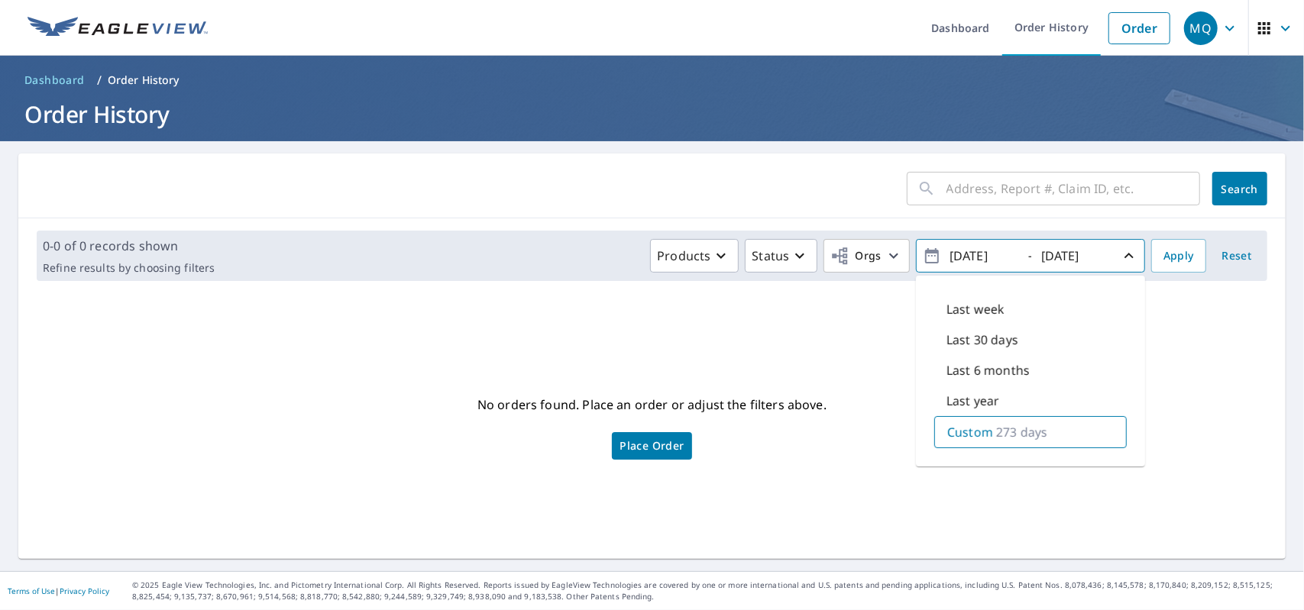
click at [1040, 195] on input "text" at bounding box center [1074, 188] width 254 height 43
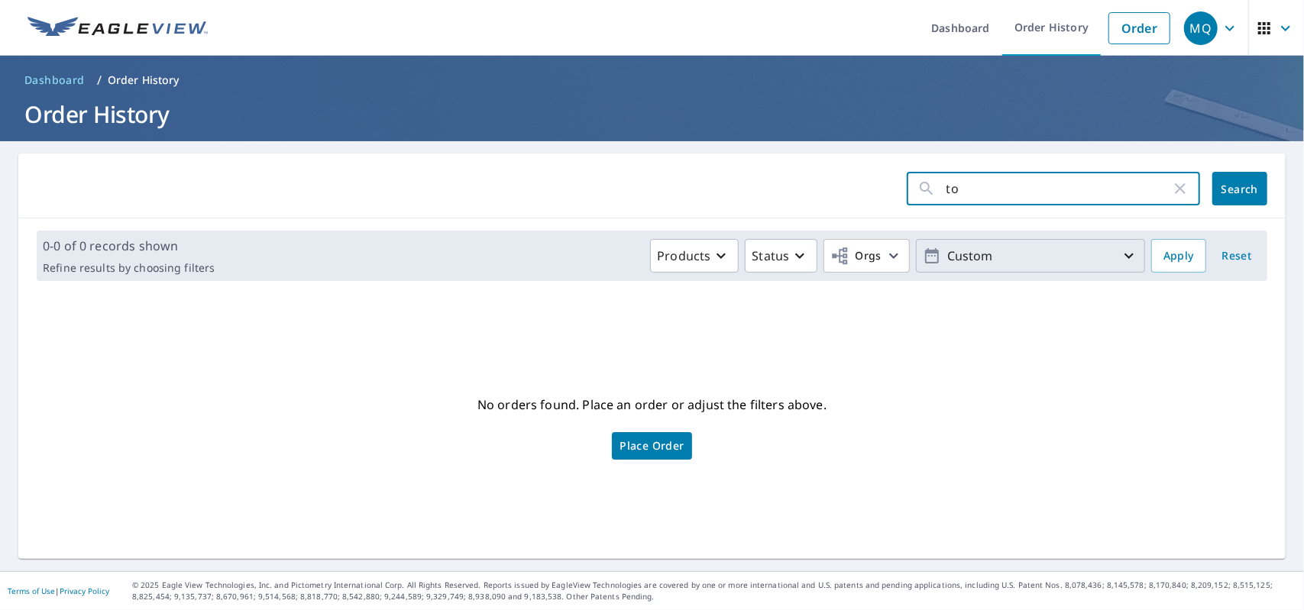
type input "t"
type input "ross"
click button "Search" at bounding box center [1239, 189] width 55 height 34
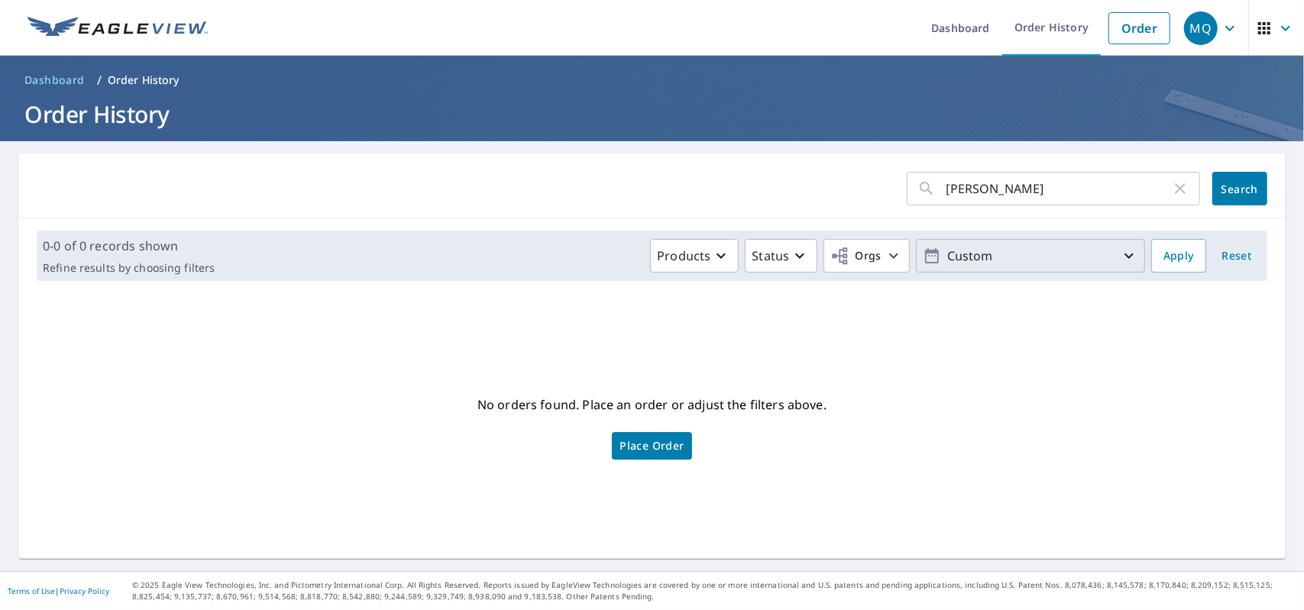
click at [996, 265] on p "Custom" at bounding box center [1030, 256] width 179 height 27
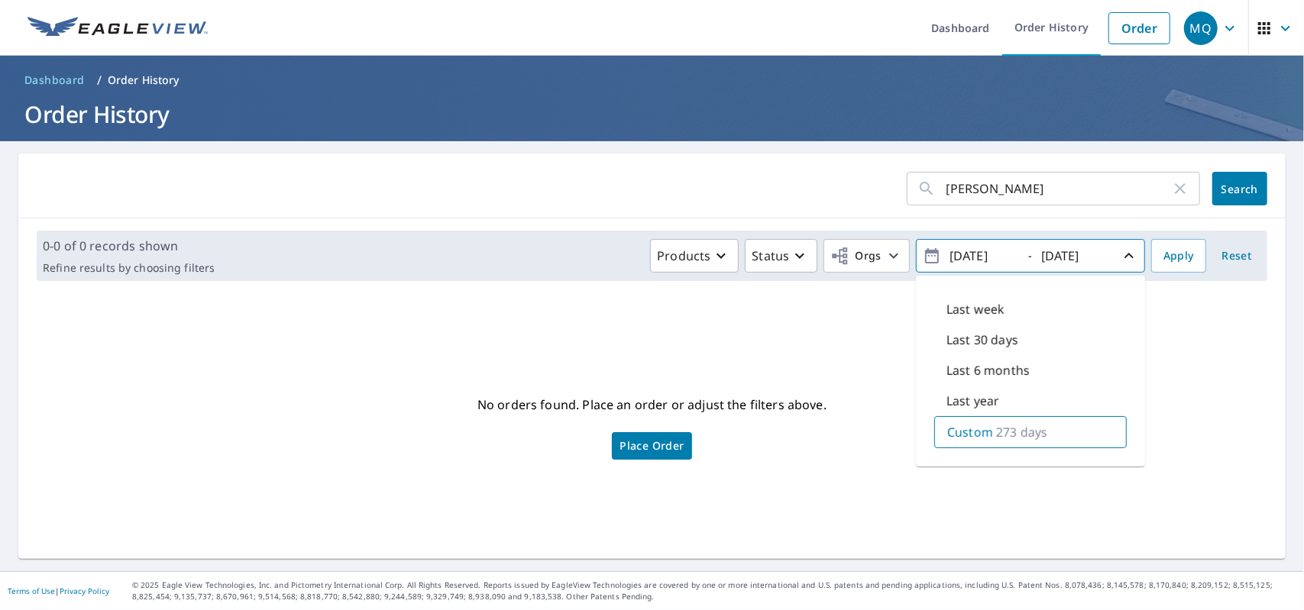
click at [965, 404] on p "Last year" at bounding box center [973, 401] width 53 height 18
type input "2024/10/09"
type input "2025/10/09"
click at [1175, 257] on span "Apply" at bounding box center [1178, 256] width 31 height 19
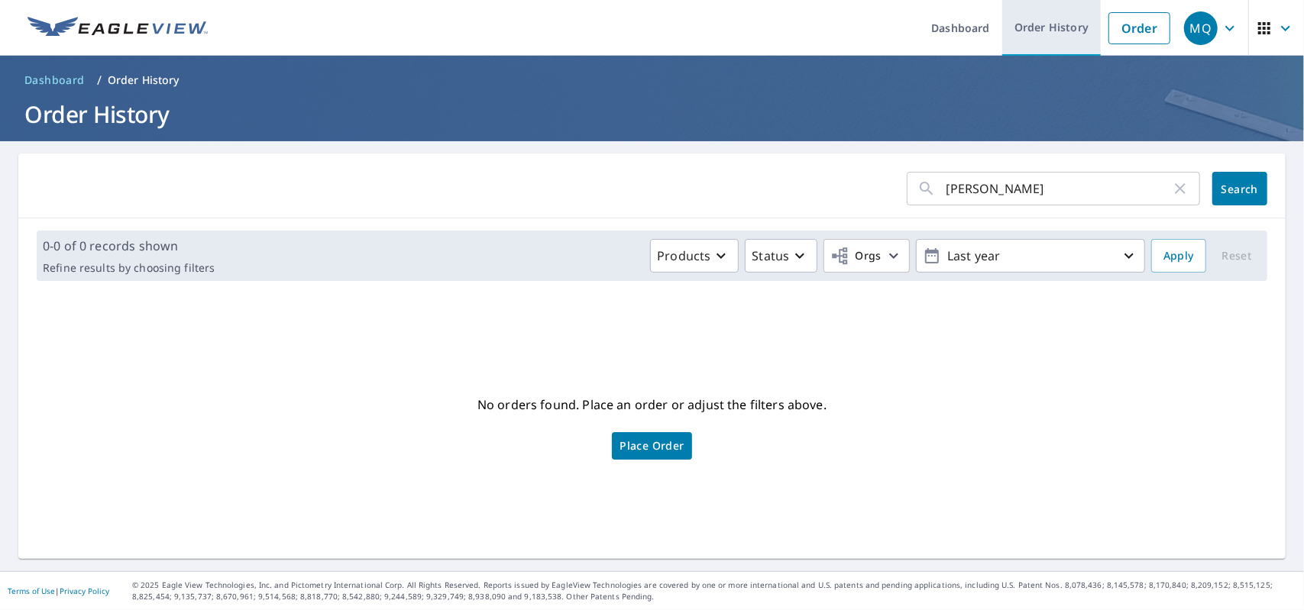
click at [1044, 34] on link "Order History" at bounding box center [1051, 28] width 99 height 56
click at [935, 34] on link "Dashboard" at bounding box center [960, 28] width 83 height 56
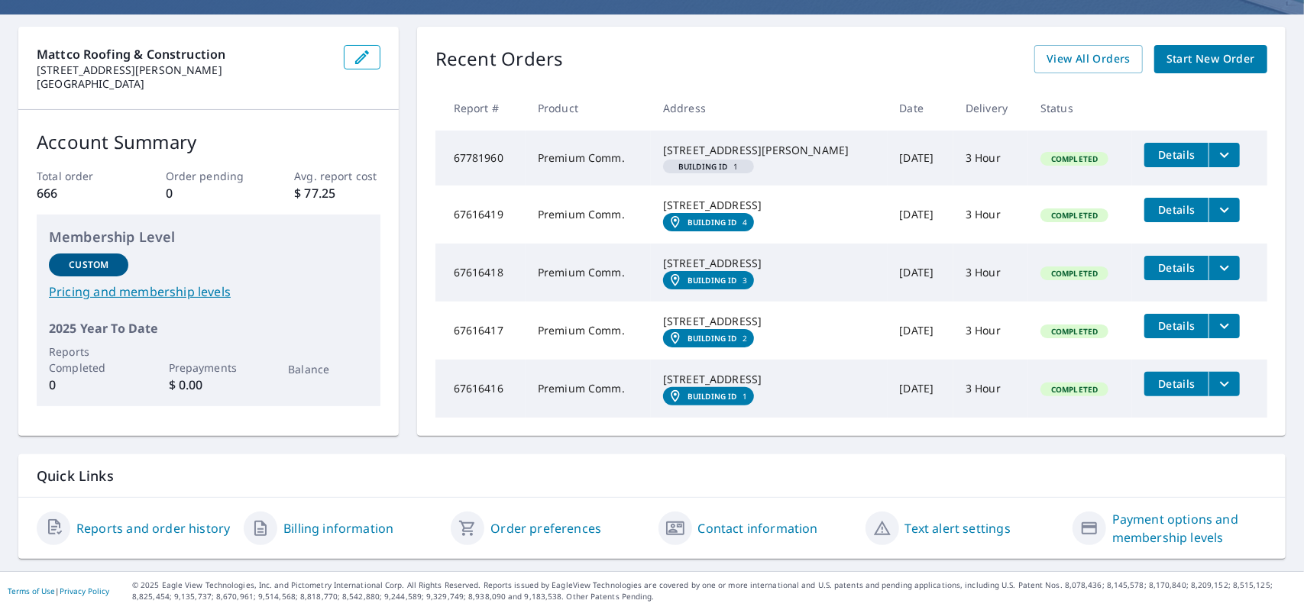
scroll to position [203, 0]
click at [184, 535] on link "Reports and order history" at bounding box center [153, 528] width 154 height 18
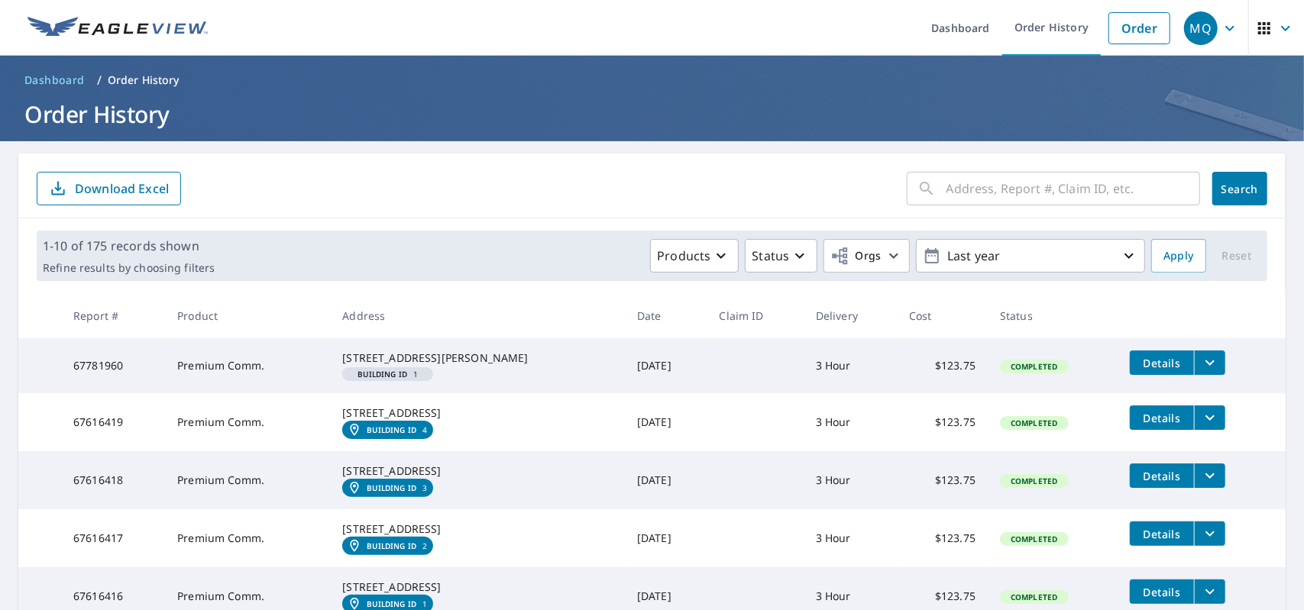
click at [457, 199] on form "​ Search Download Excel" at bounding box center [652, 189] width 1231 height 34
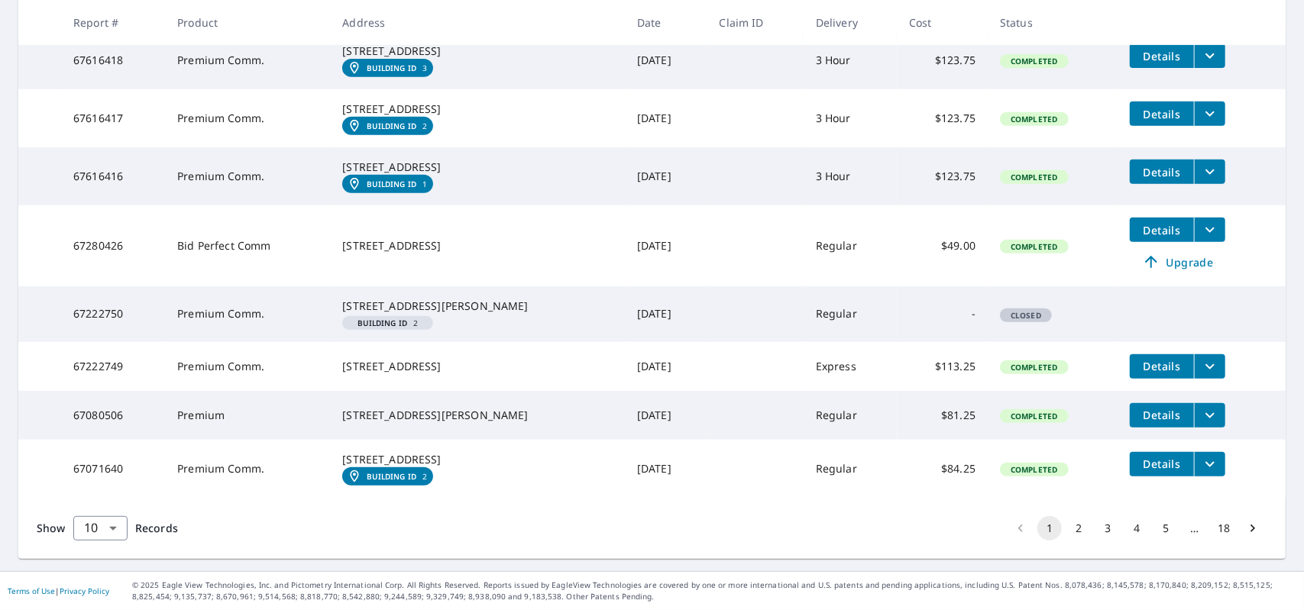
click at [1218, 532] on button "18" at bounding box center [1224, 528] width 24 height 24
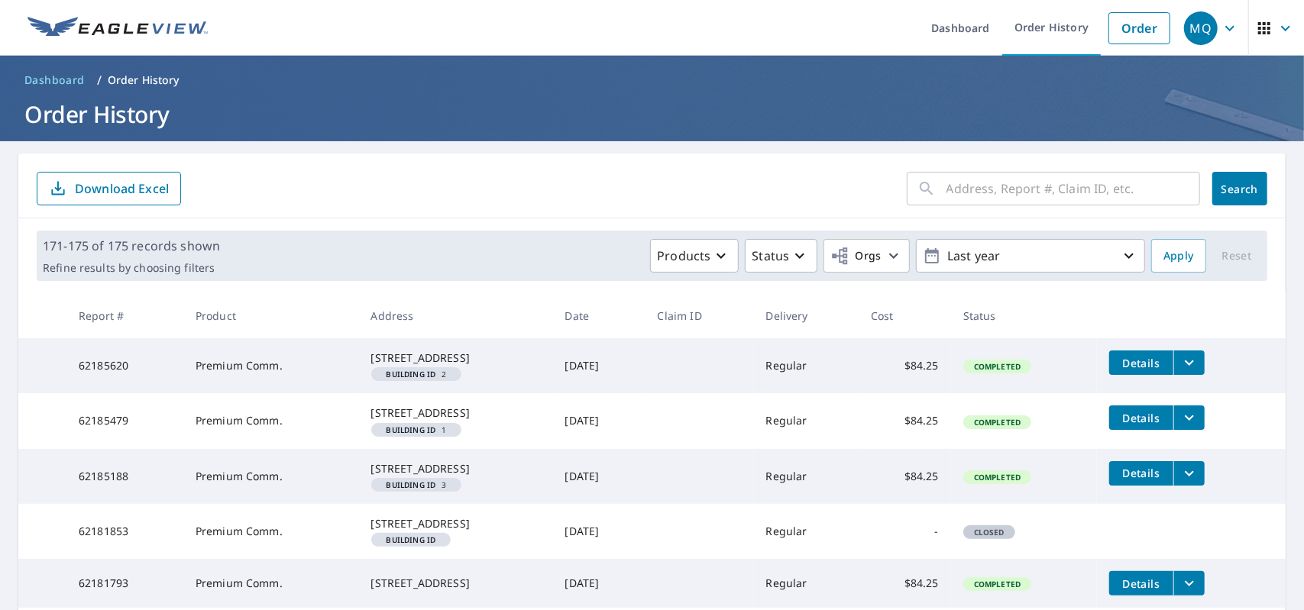
click at [65, 82] on span "Dashboard" at bounding box center [54, 80] width 60 height 15
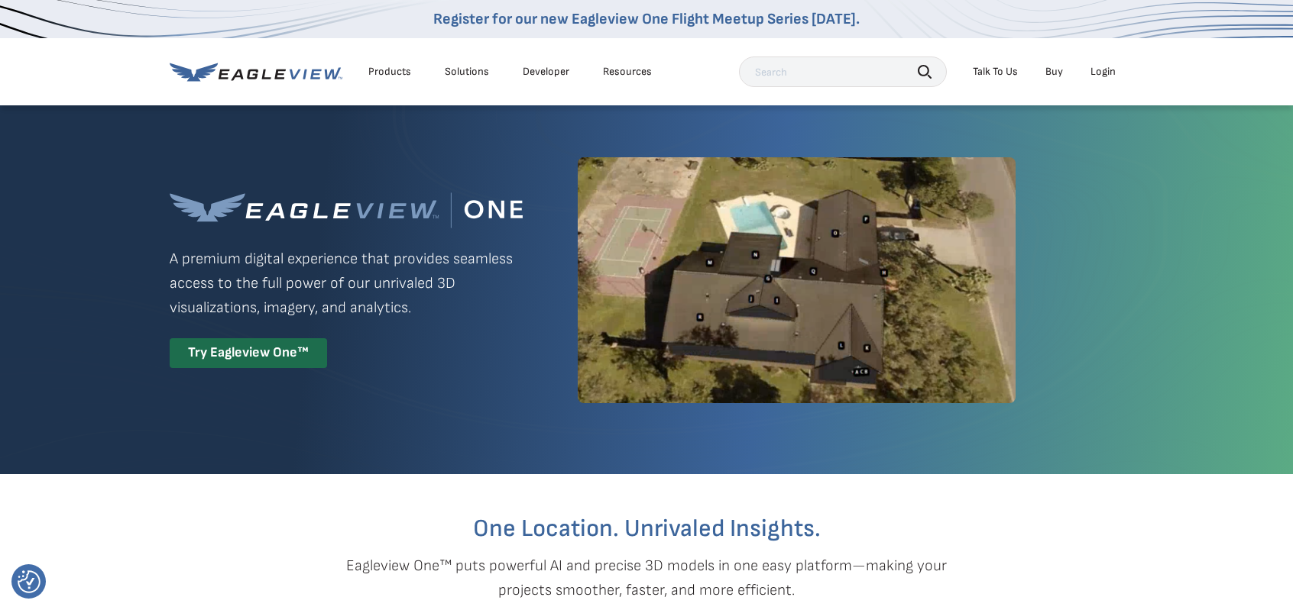
click at [1103, 74] on div "Login" at bounding box center [1102, 72] width 25 height 14
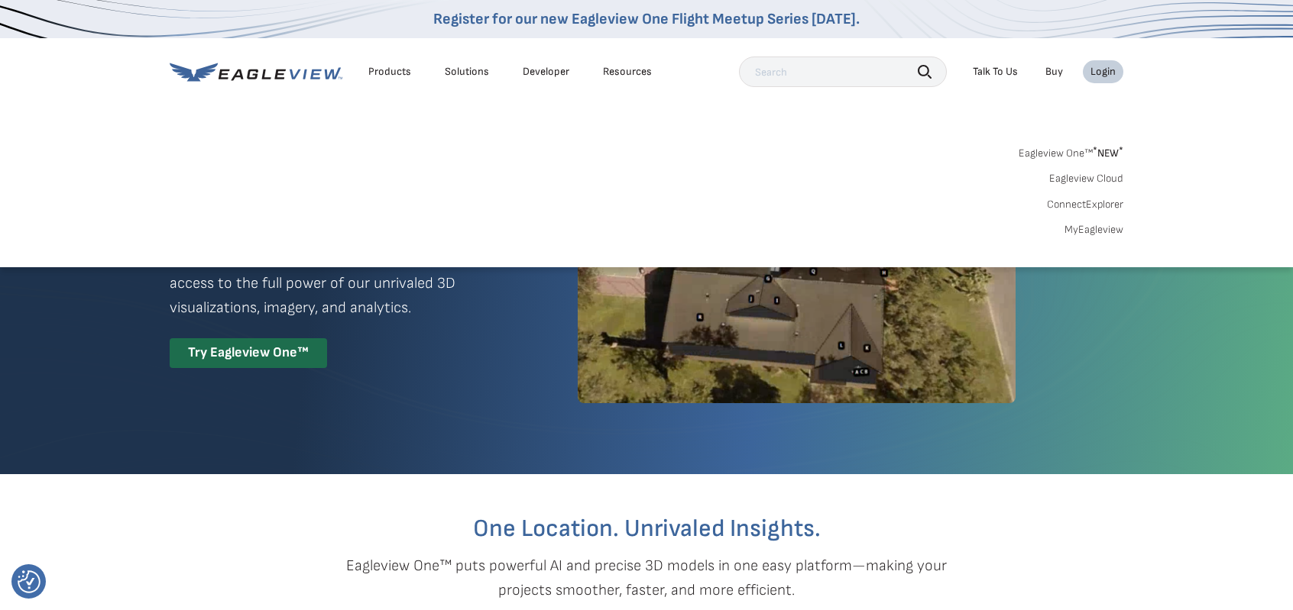
click at [1089, 228] on link "MyEagleview" at bounding box center [1093, 230] width 59 height 14
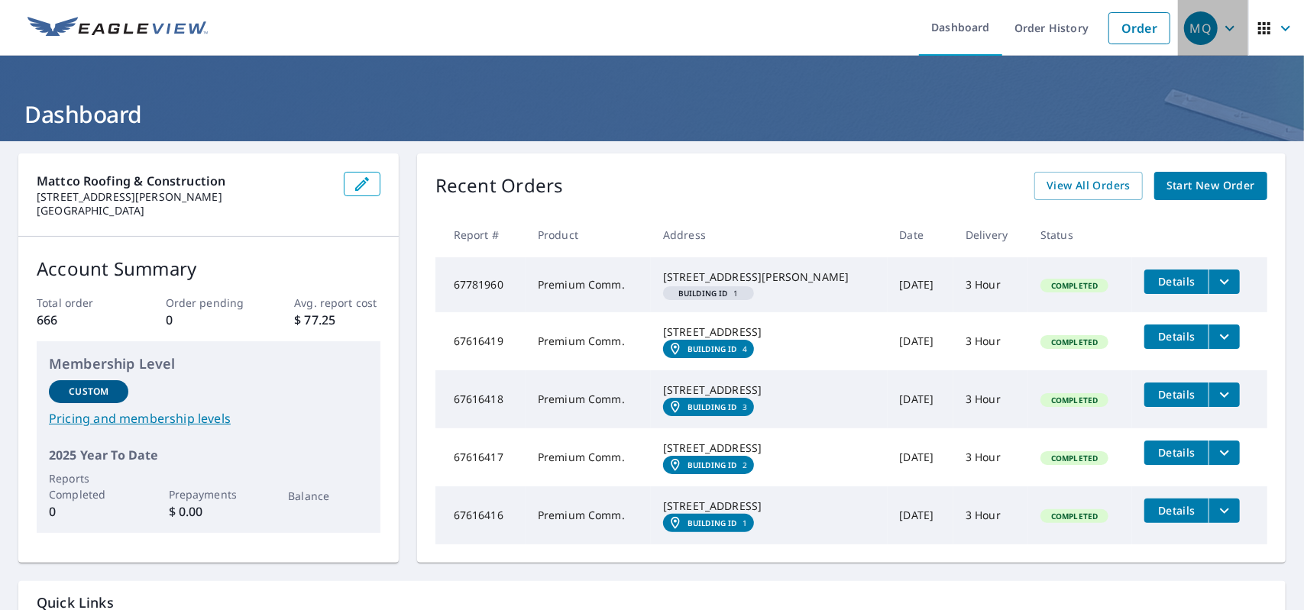
click at [1206, 40] on span "MQ" at bounding box center [1213, 28] width 58 height 37
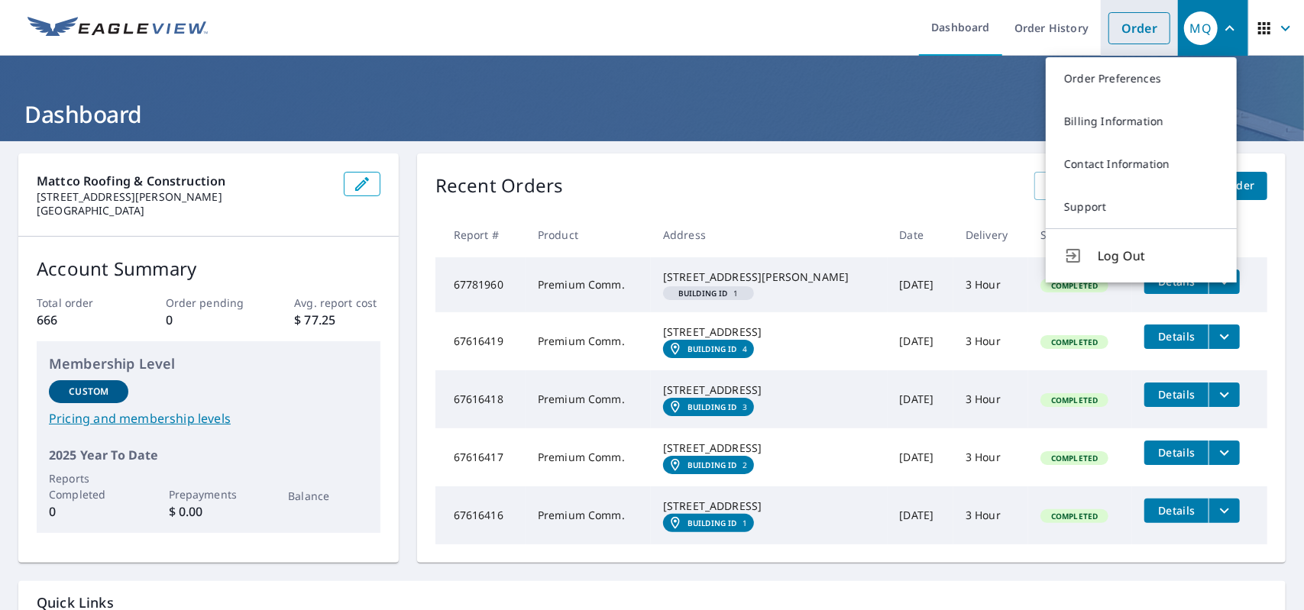
click at [1128, 28] on link "Order" at bounding box center [1139, 28] width 62 height 32
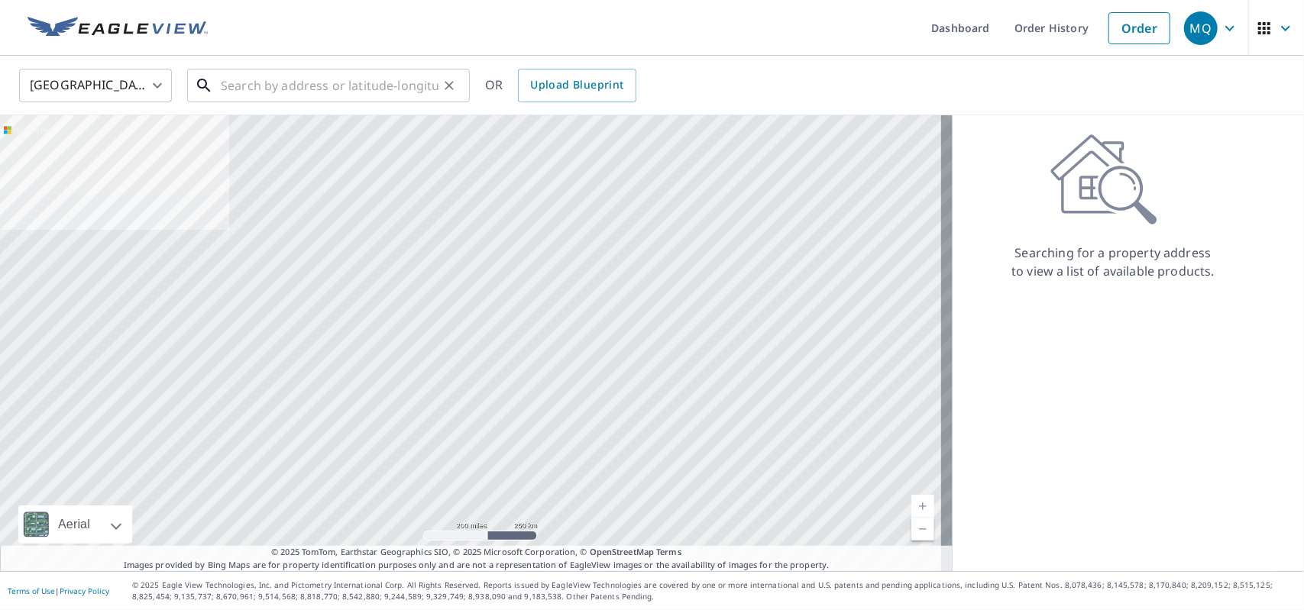
click at [358, 81] on input "text" at bounding box center [330, 85] width 218 height 43
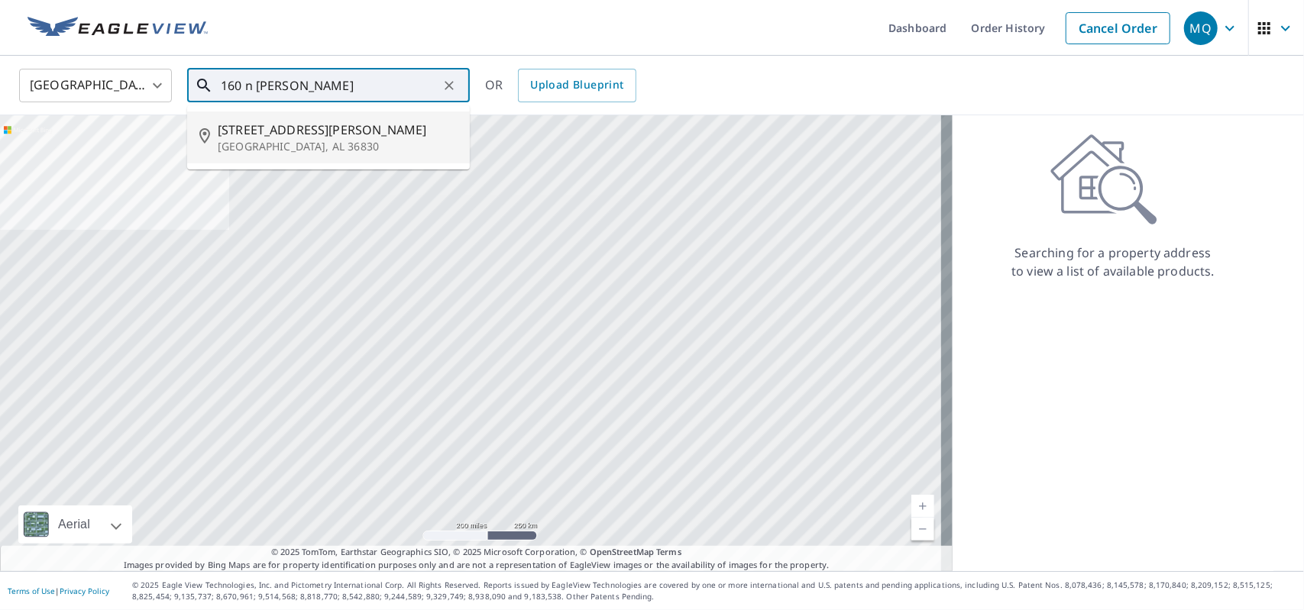
click at [274, 149] on p "[GEOGRAPHIC_DATA], AL 36830" at bounding box center [338, 146] width 240 height 15
type input "[STREET_ADDRESS][PERSON_NAME]"
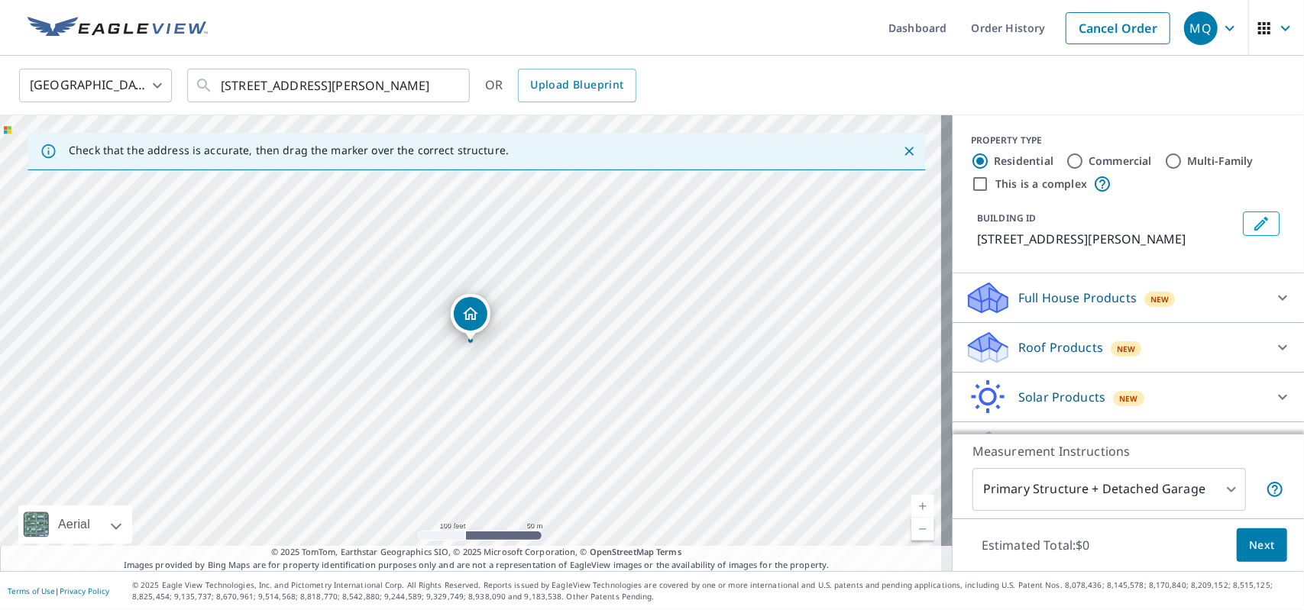
click at [454, 34] on ul "Dashboard Order History Cancel Order" at bounding box center [697, 28] width 961 height 56
